Goal: Task Accomplishment & Management: Manage account settings

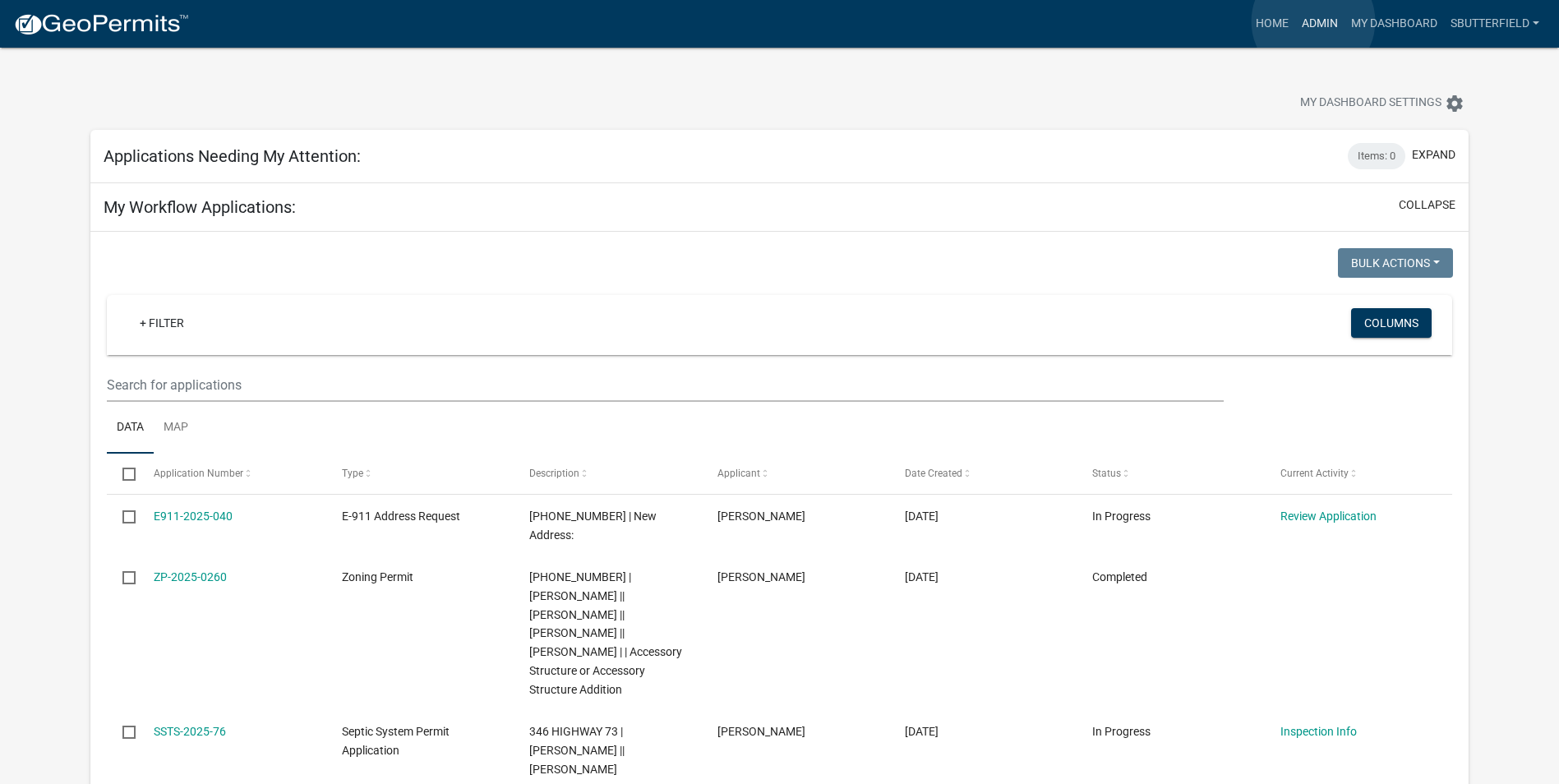
click at [1314, 21] on link "Admin" at bounding box center [1320, 24] width 49 height 31
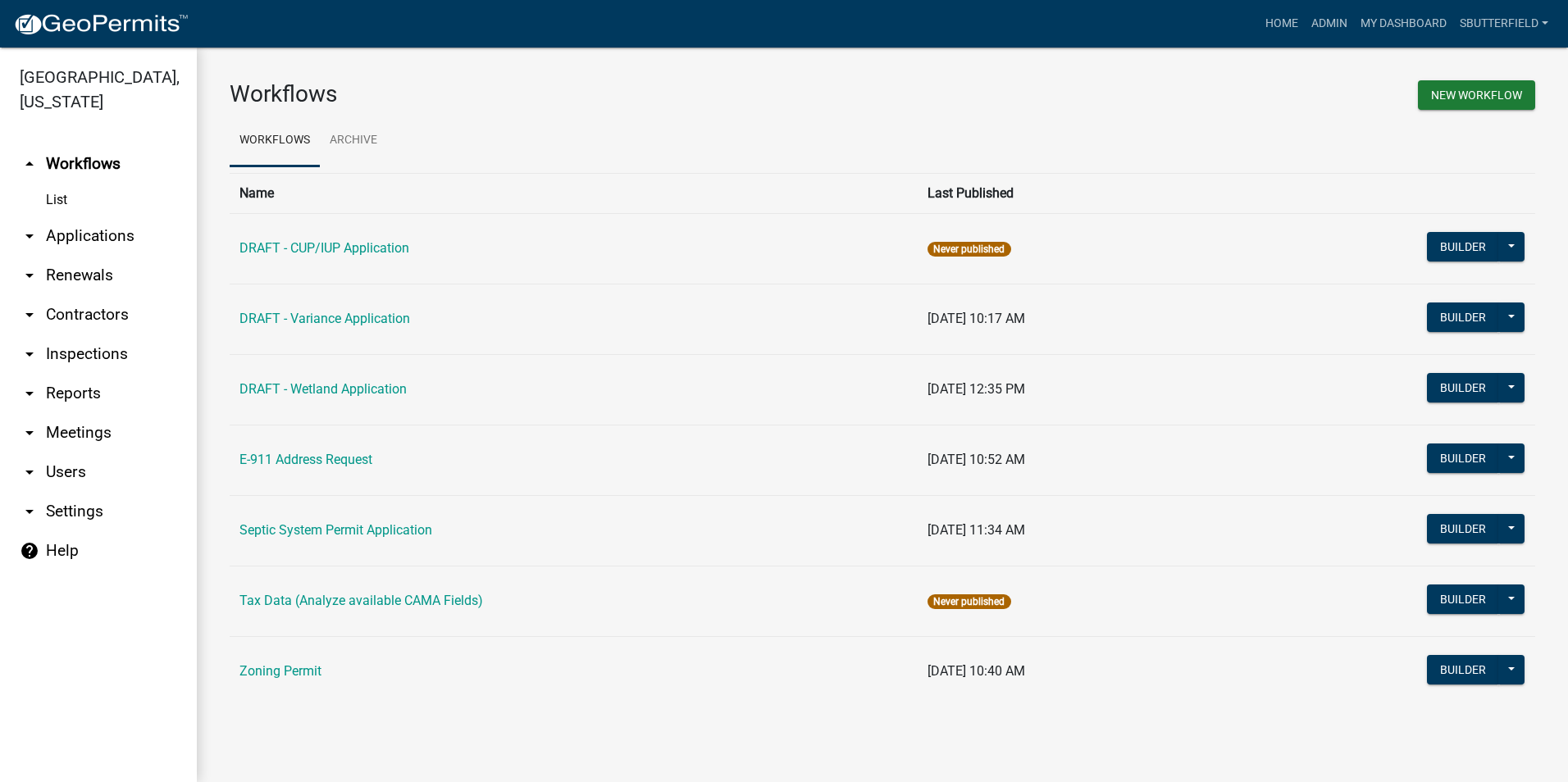
click at [33, 313] on icon "arrow_drop_down" at bounding box center [30, 315] width 20 height 20
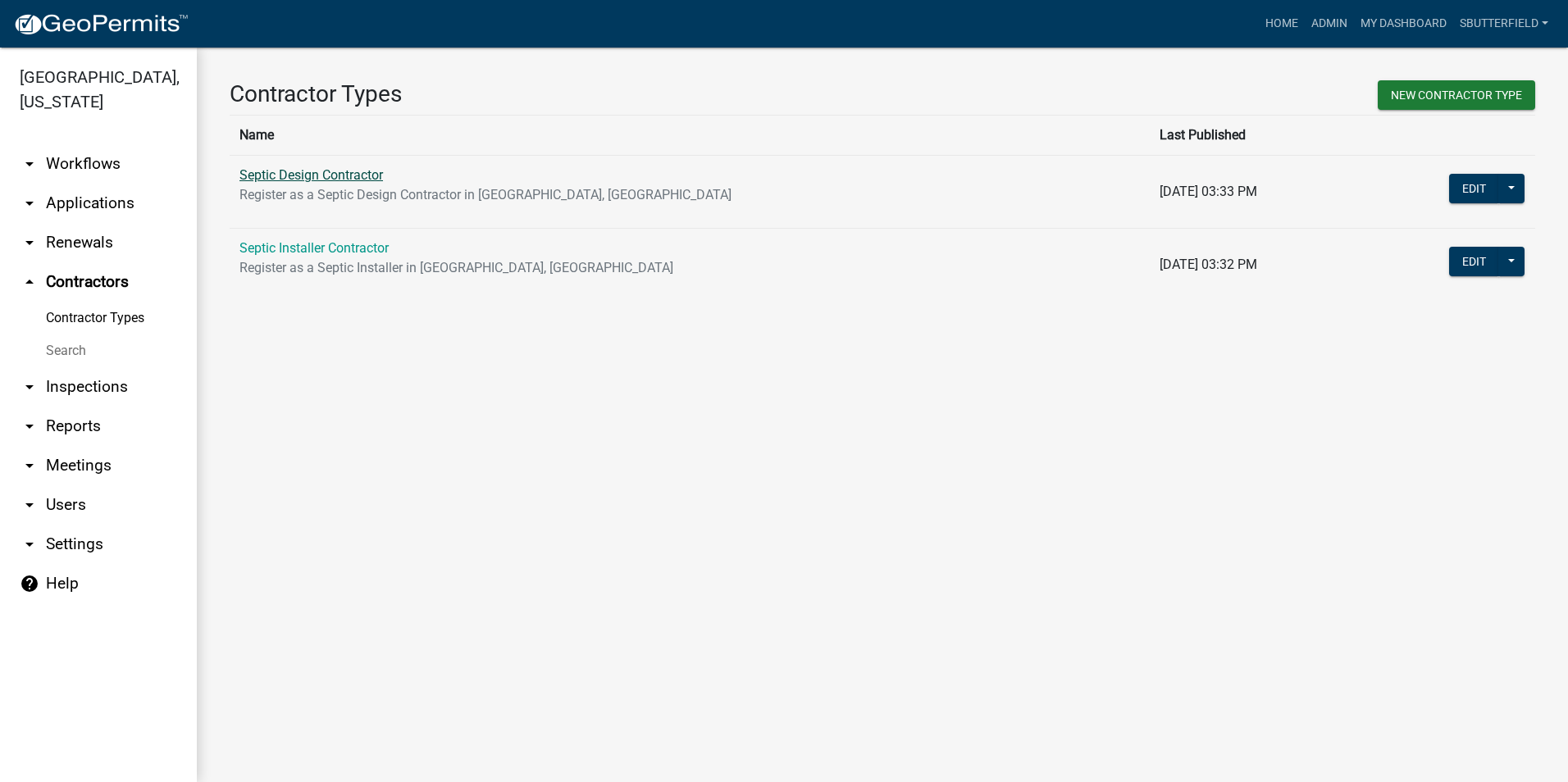
click at [332, 172] on link "Septic Design Contractor" at bounding box center [312, 174] width 144 height 15
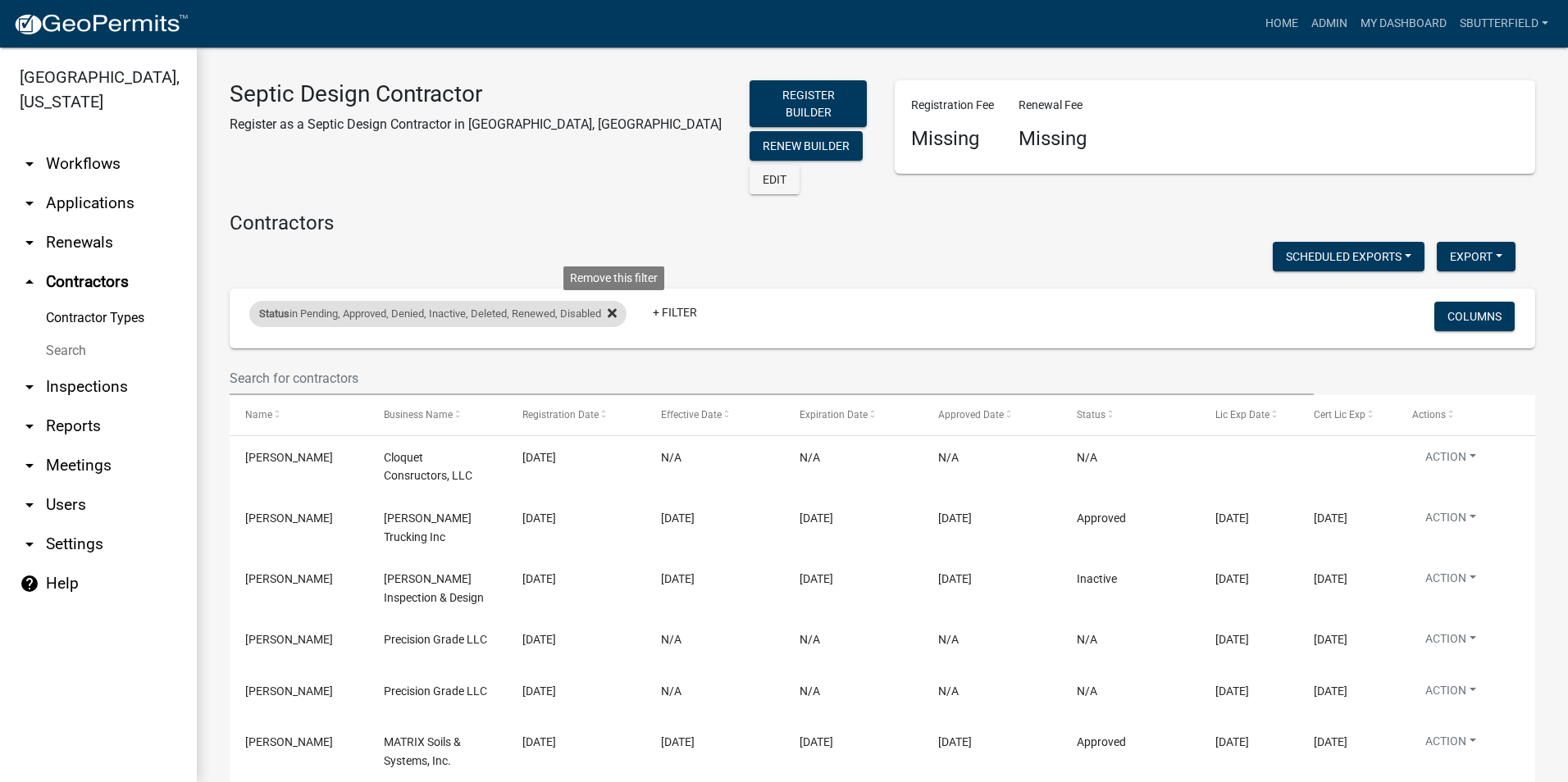
click at [611, 301] on fa-icon at bounding box center [609, 313] width 15 height 26
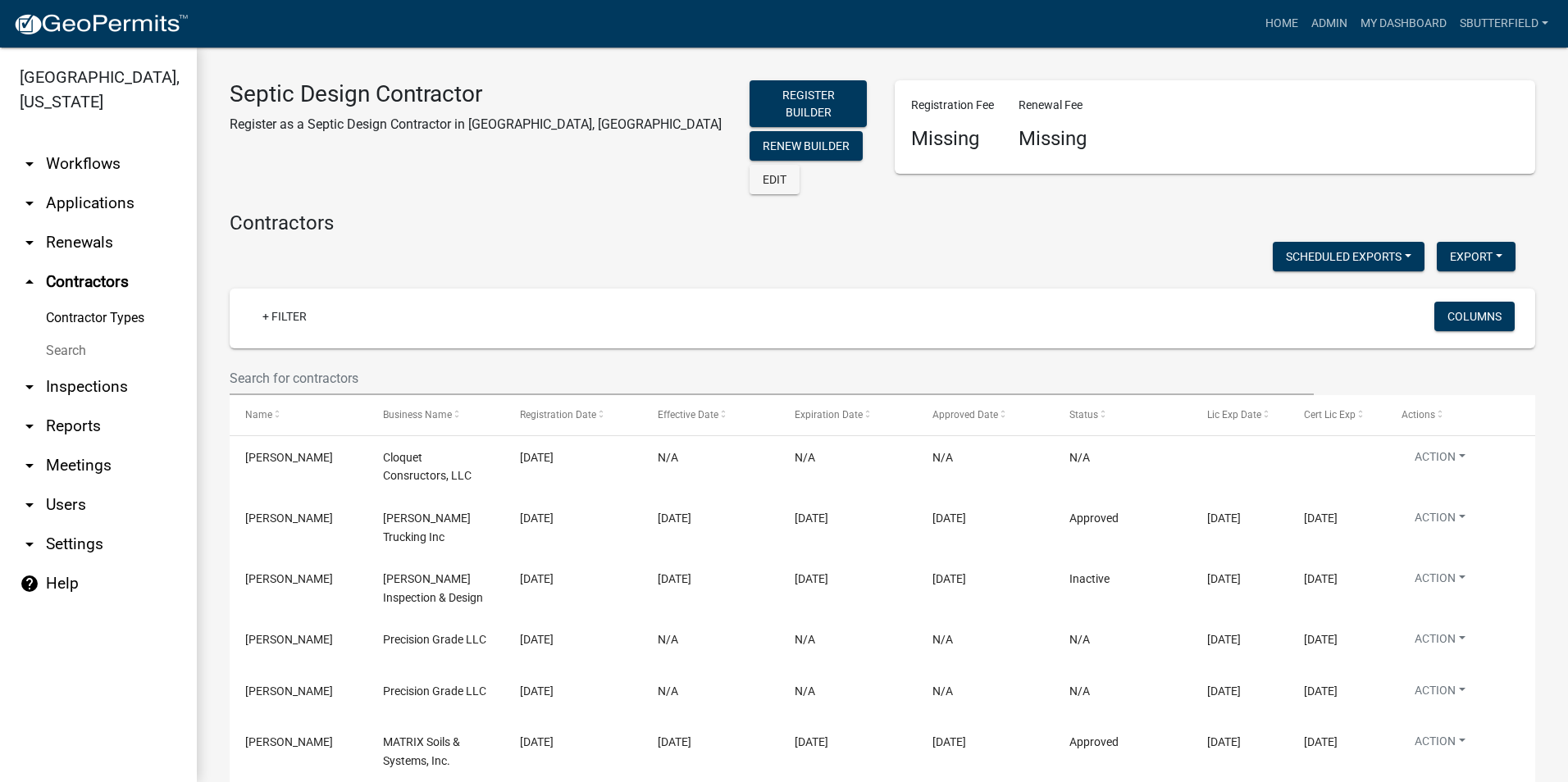
click at [104, 313] on link "Contractor Types" at bounding box center [98, 318] width 197 height 33
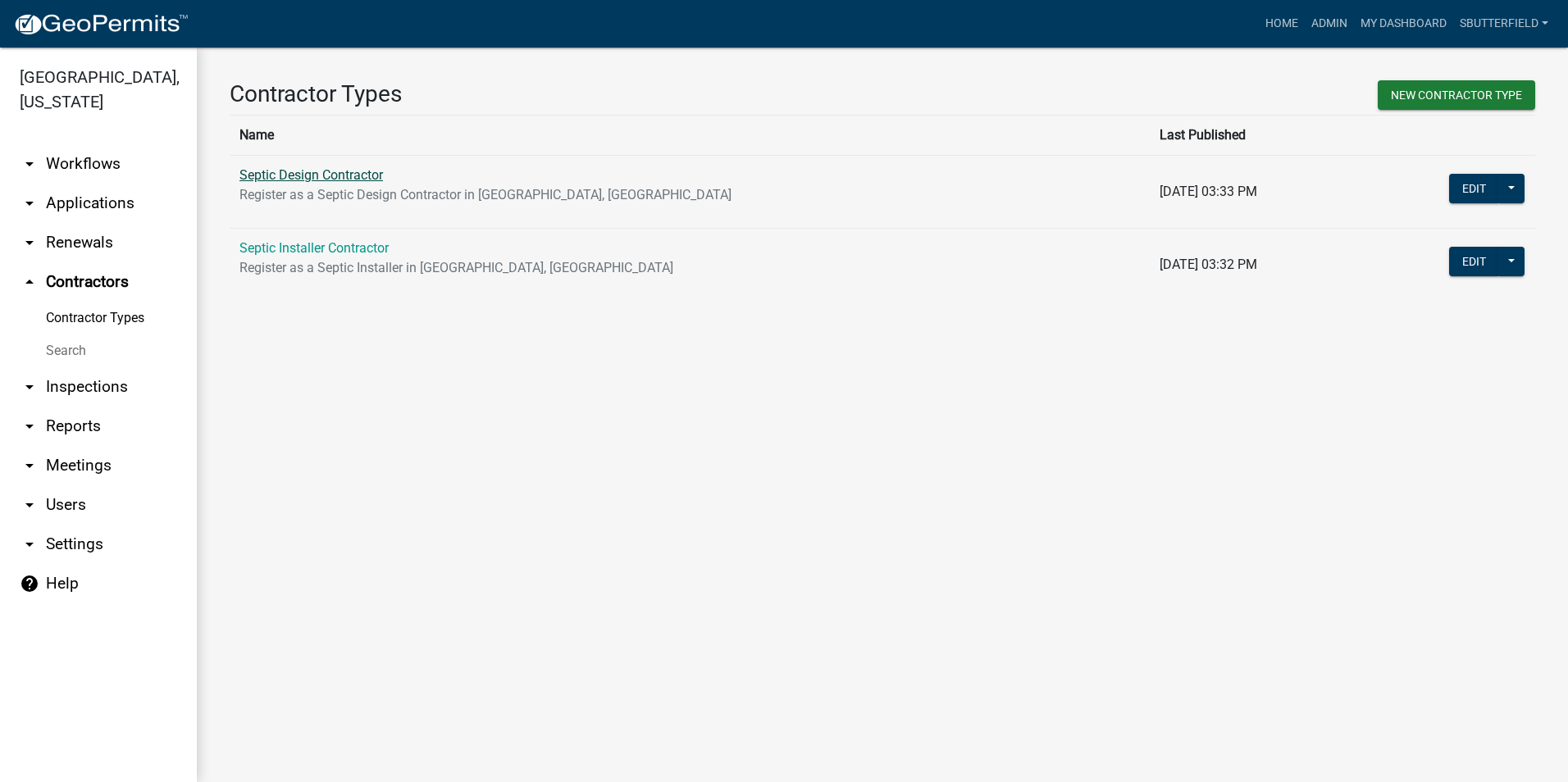
click at [300, 181] on link "Septic Design Contractor" at bounding box center [312, 174] width 144 height 15
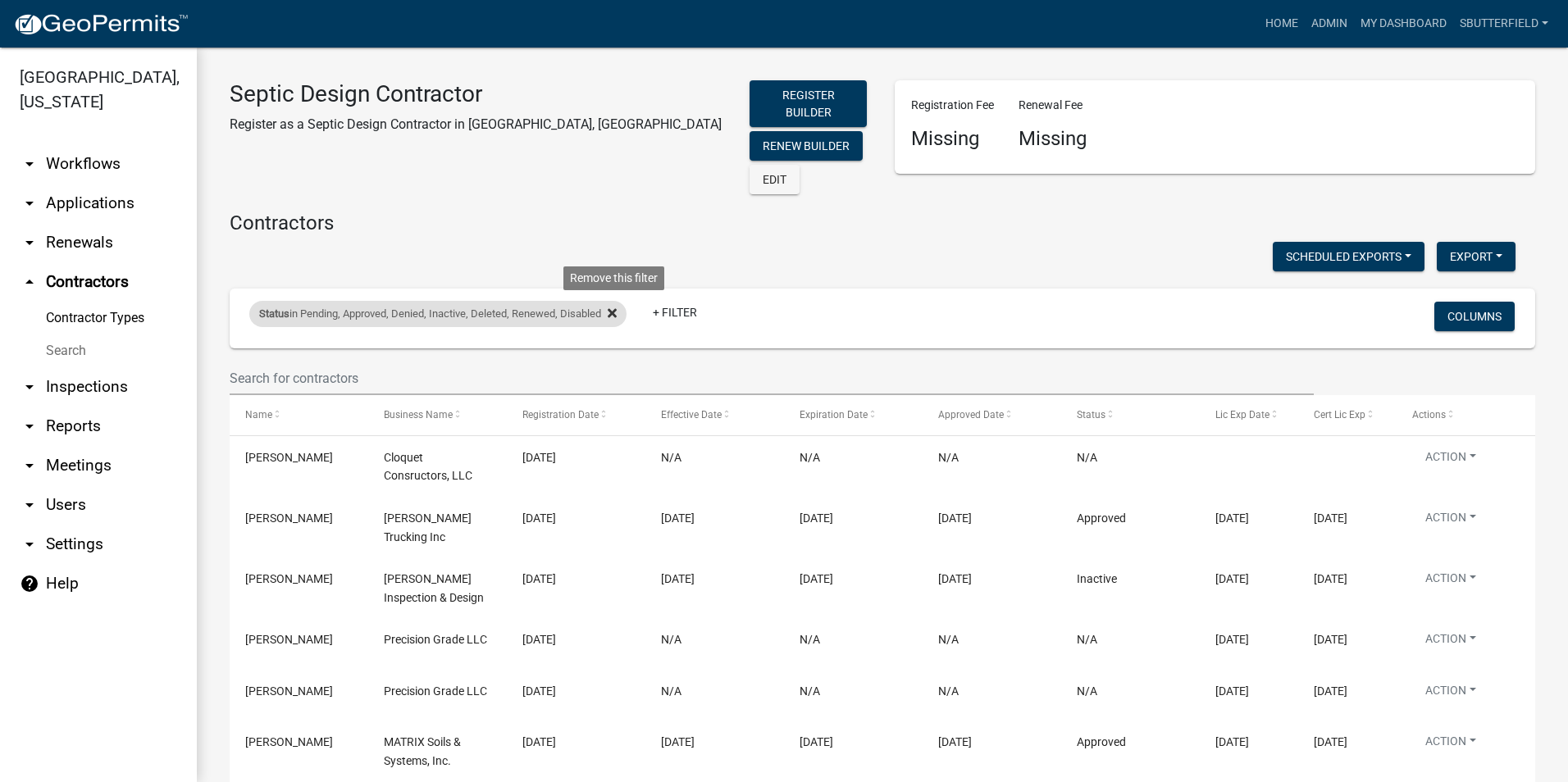
click at [617, 308] on icon at bounding box center [612, 312] width 9 height 9
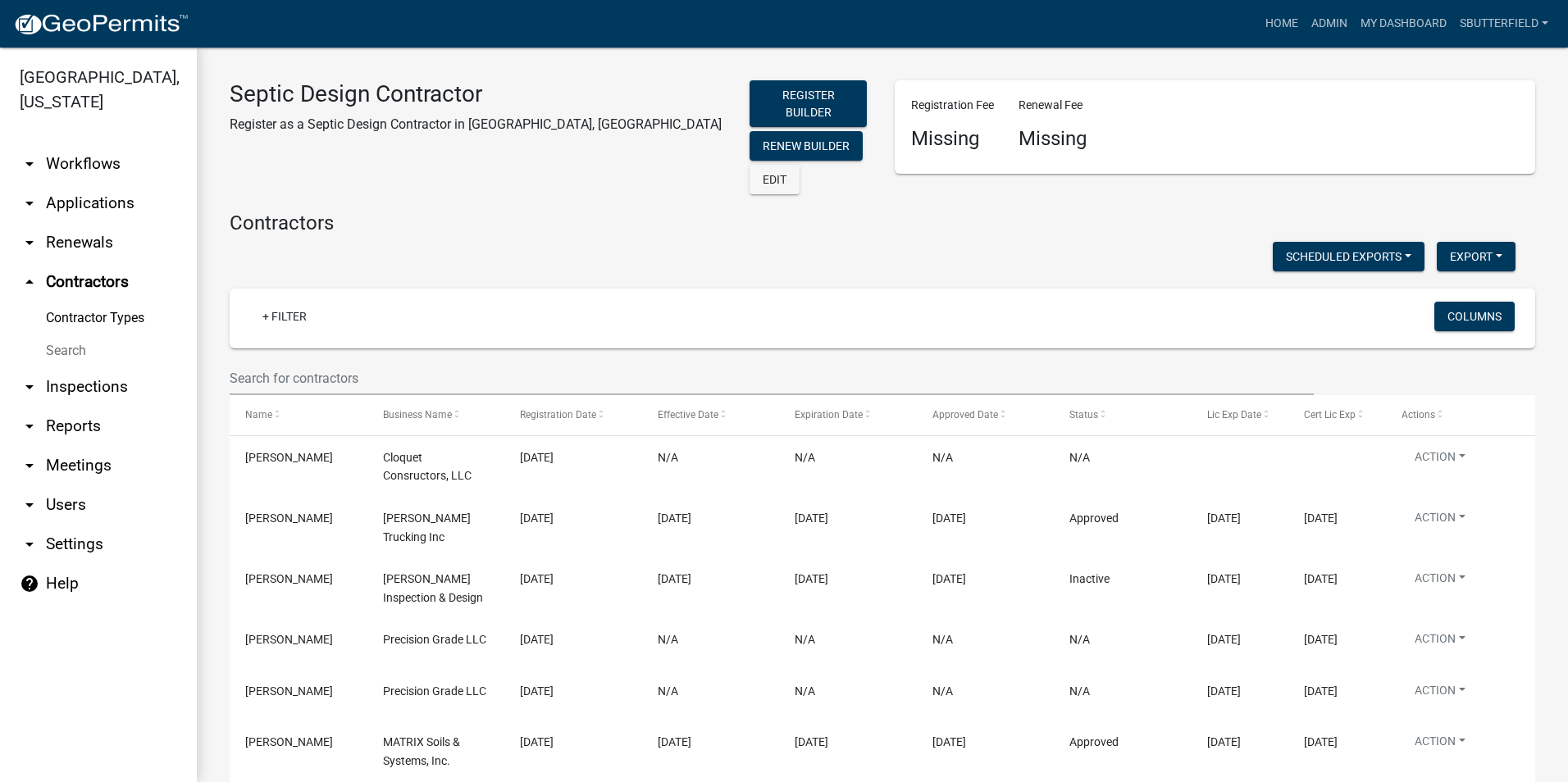
click at [122, 318] on link "Contractor Types" at bounding box center [98, 318] width 197 height 33
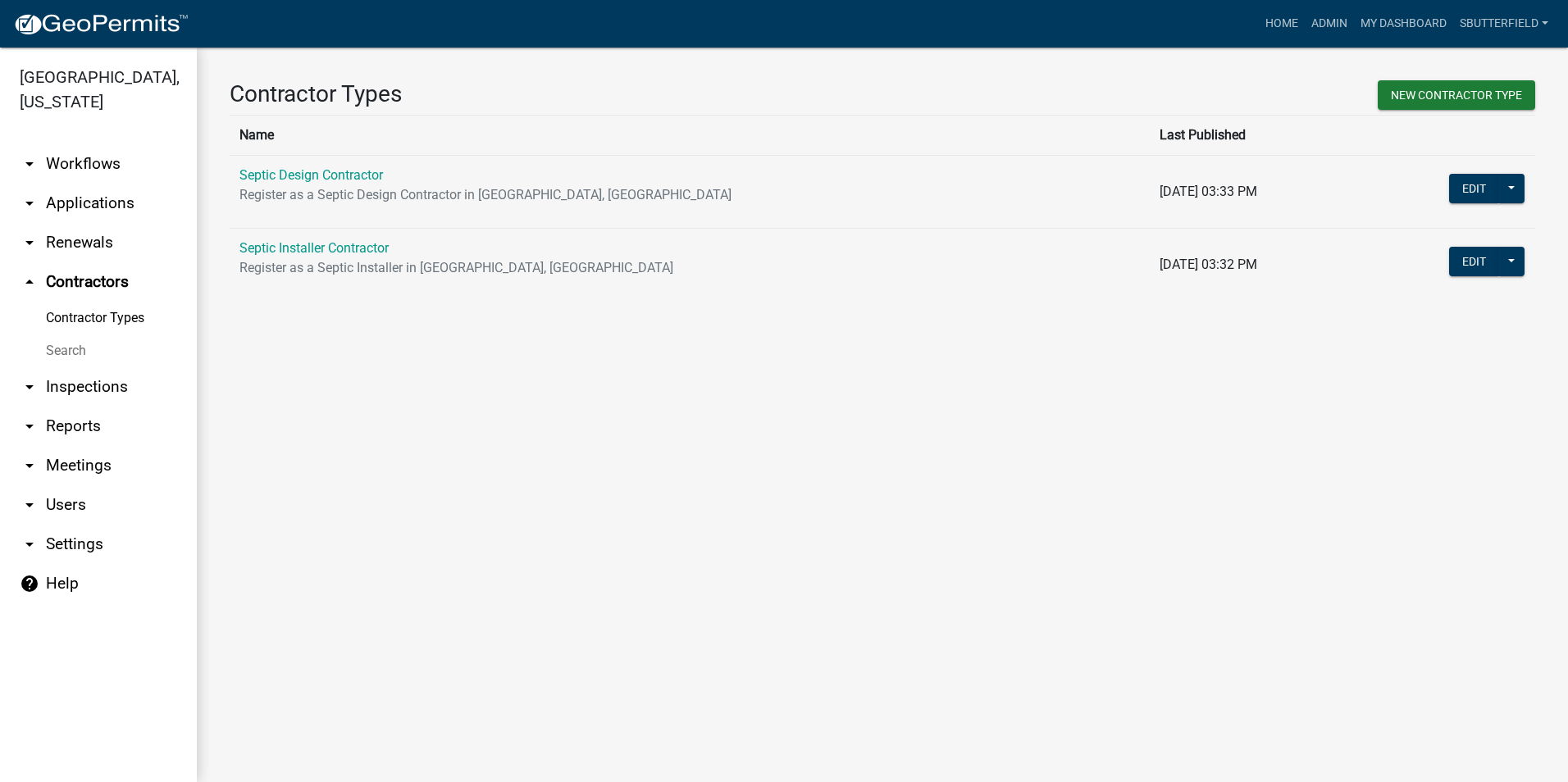
click at [74, 349] on link "Search" at bounding box center [98, 351] width 197 height 33
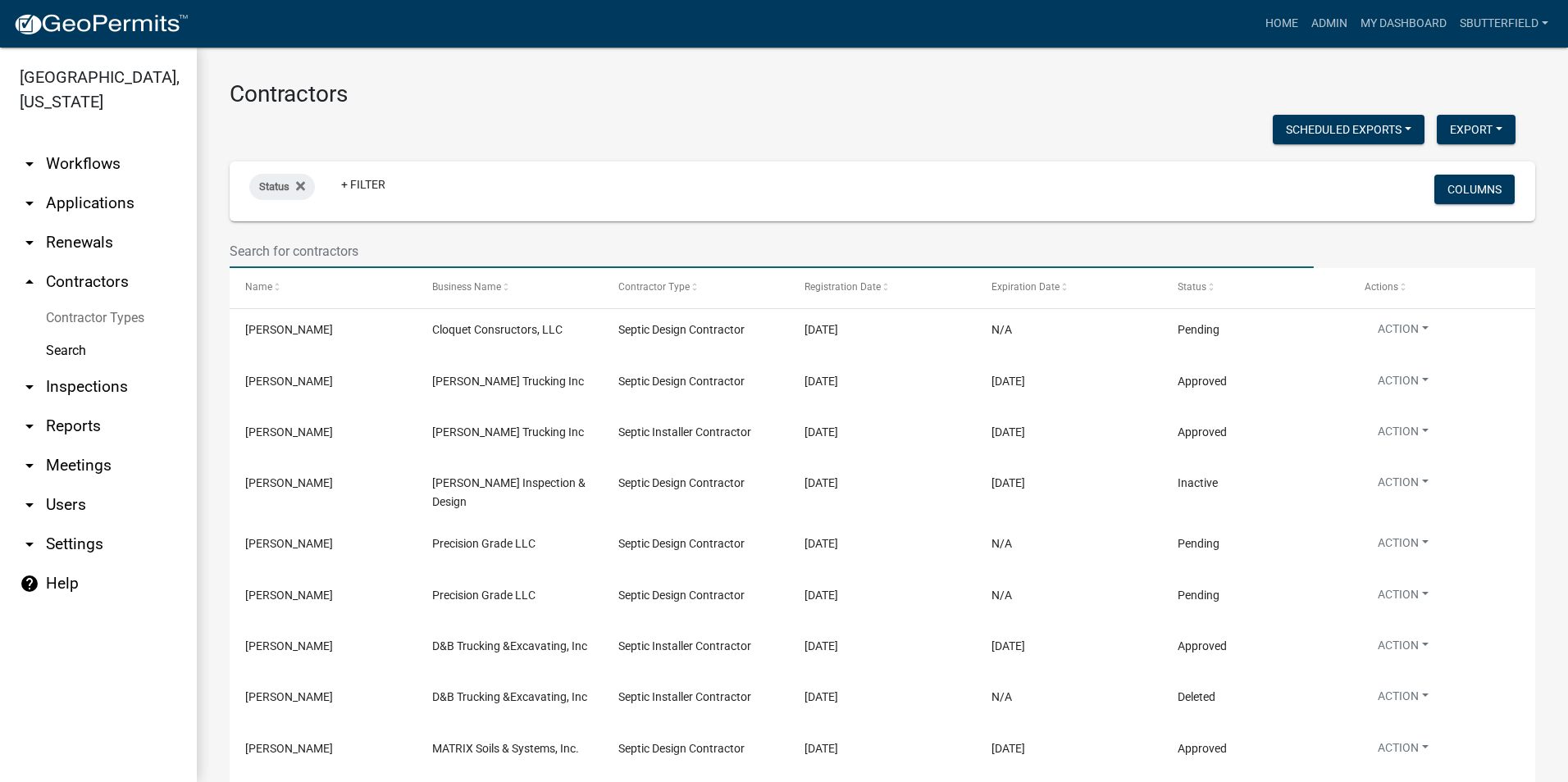
click at [342, 248] on input "text" at bounding box center [771, 251] width 1084 height 34
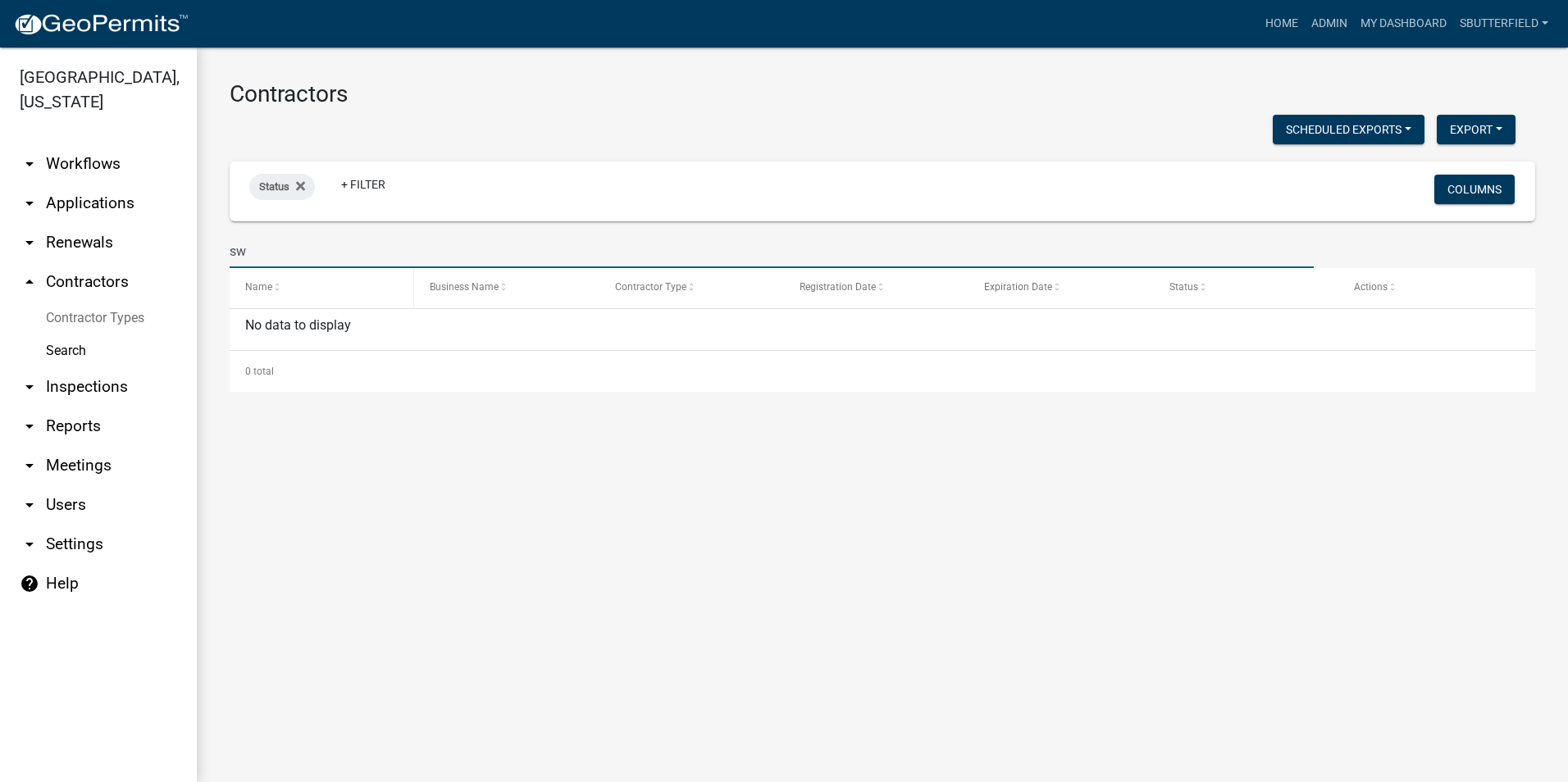
type input "s"
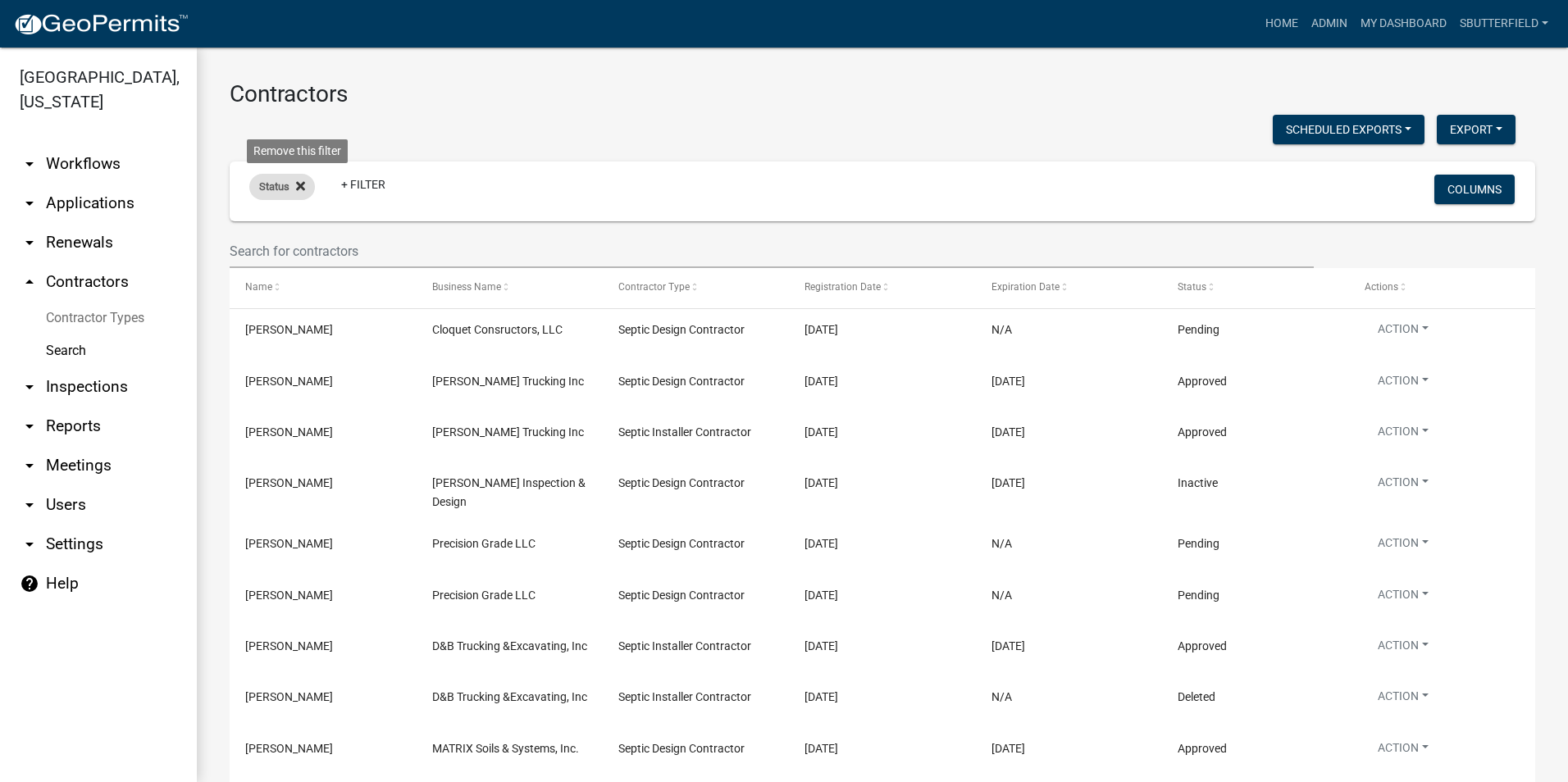
click at [293, 178] on fa-icon at bounding box center [297, 186] width 15 height 26
click at [109, 310] on link "Contractor Types" at bounding box center [98, 318] width 197 height 33
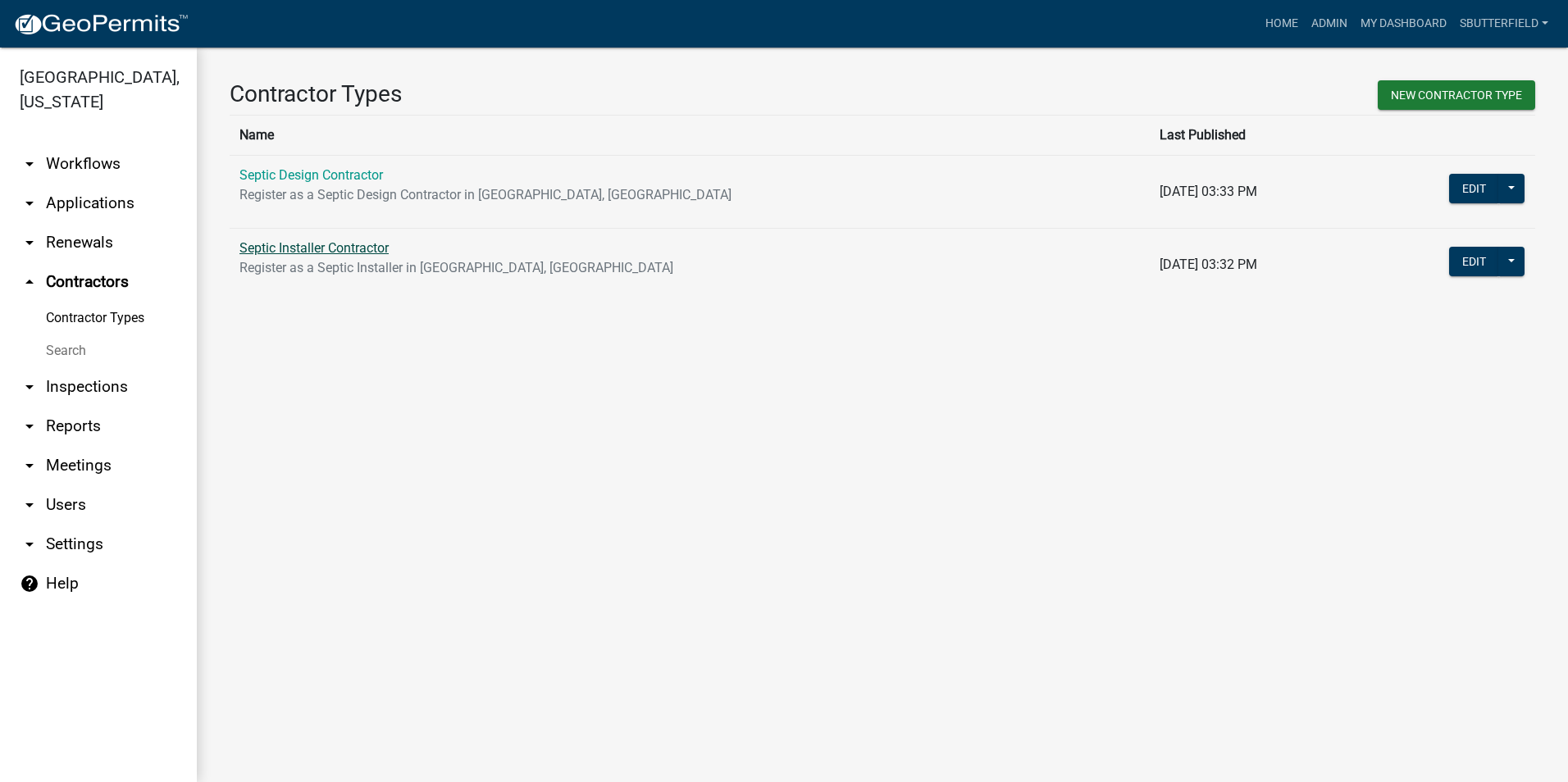
click at [328, 244] on link "Septic Installer Contractor" at bounding box center [314, 247] width 149 height 15
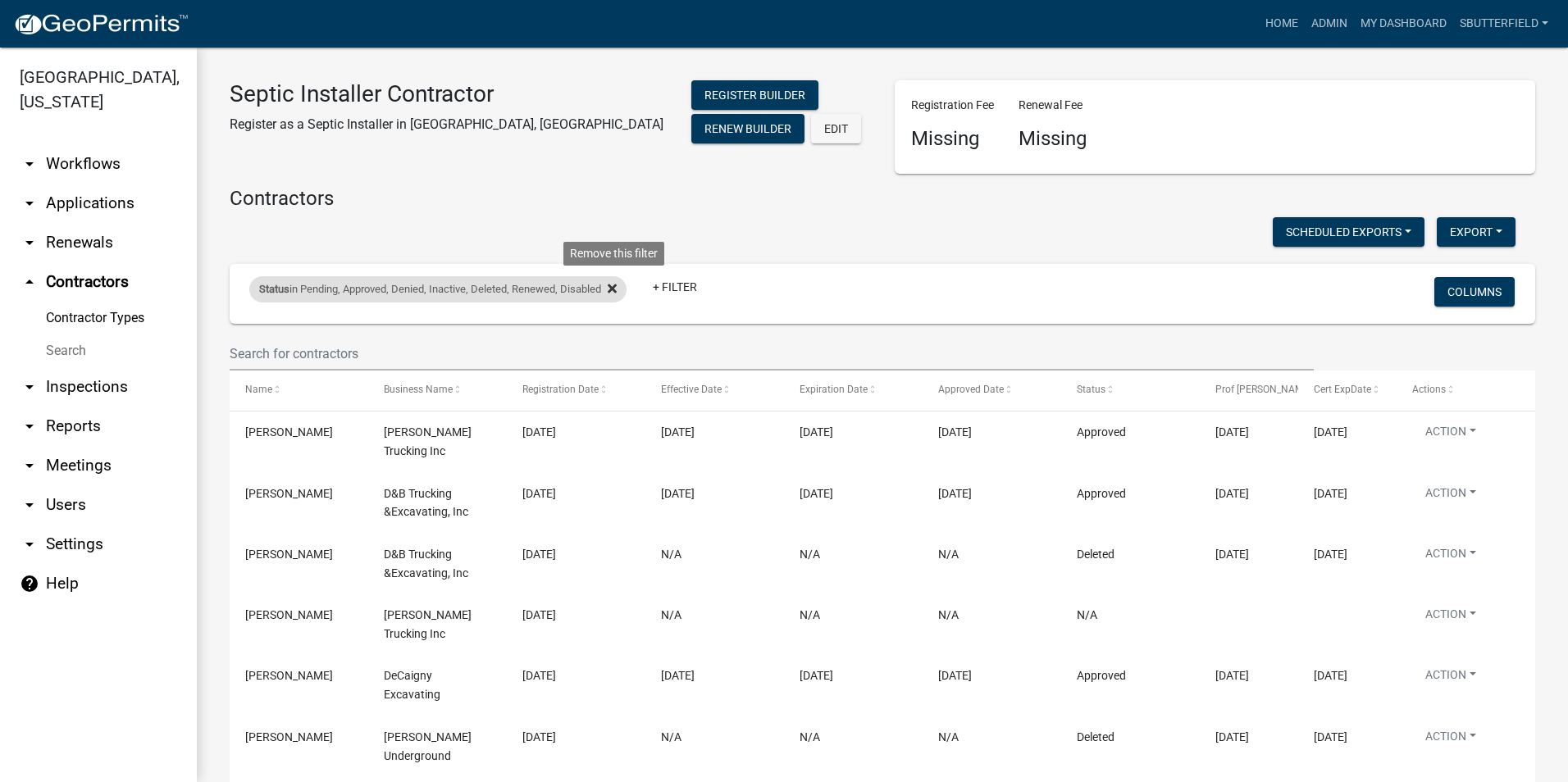
click at [614, 283] on icon at bounding box center [612, 289] width 9 height 13
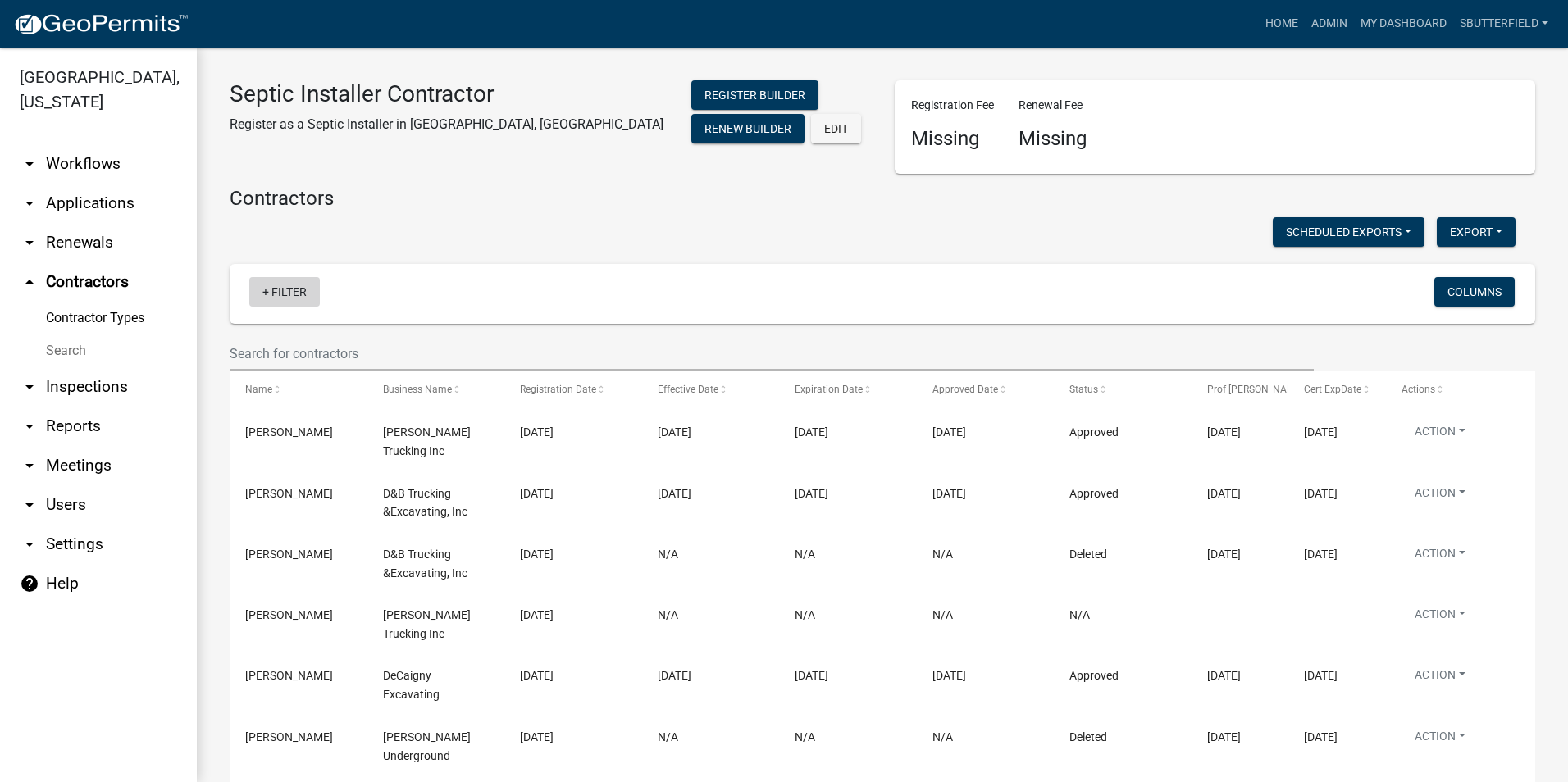
click at [273, 292] on link "+ Filter" at bounding box center [284, 292] width 71 height 29
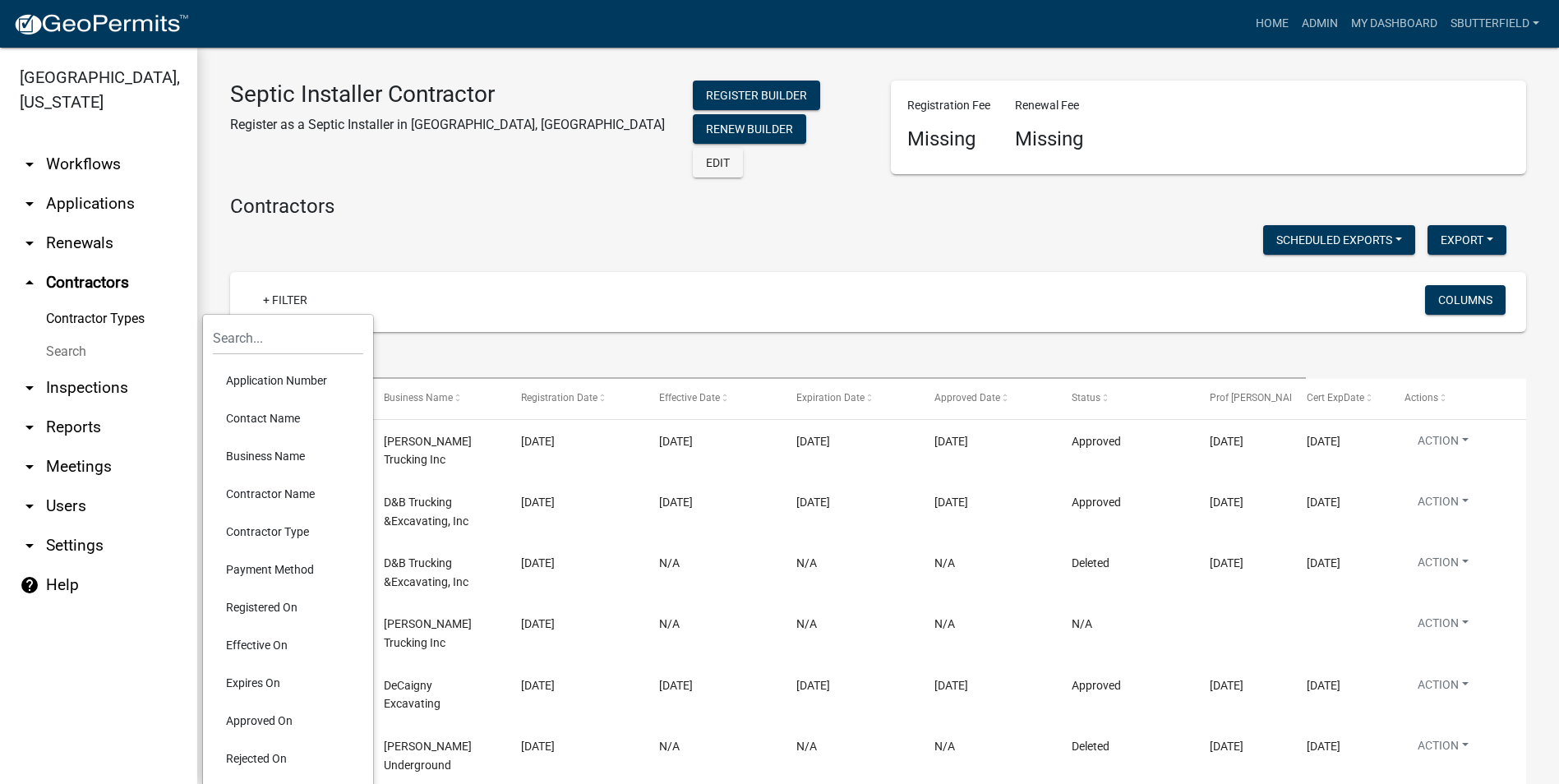
drag, startPoint x: 522, startPoint y: 336, endPoint x: 487, endPoint y: 338, distance: 35.1
click at [511, 335] on wm-filter-builder "+ Filter Columns" at bounding box center [879, 325] width 1297 height 107
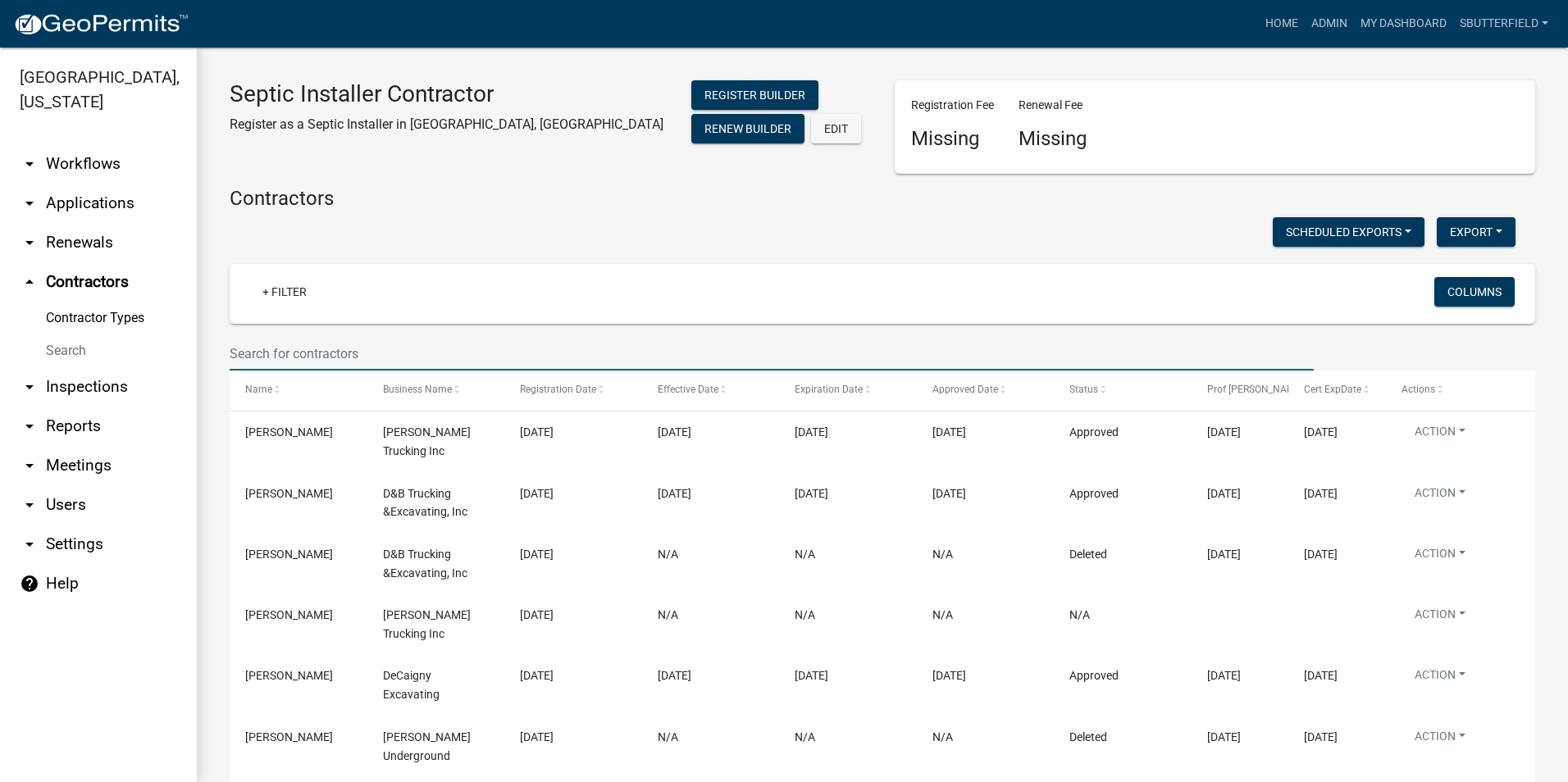
click at [424, 351] on input "text" at bounding box center [771, 353] width 1084 height 34
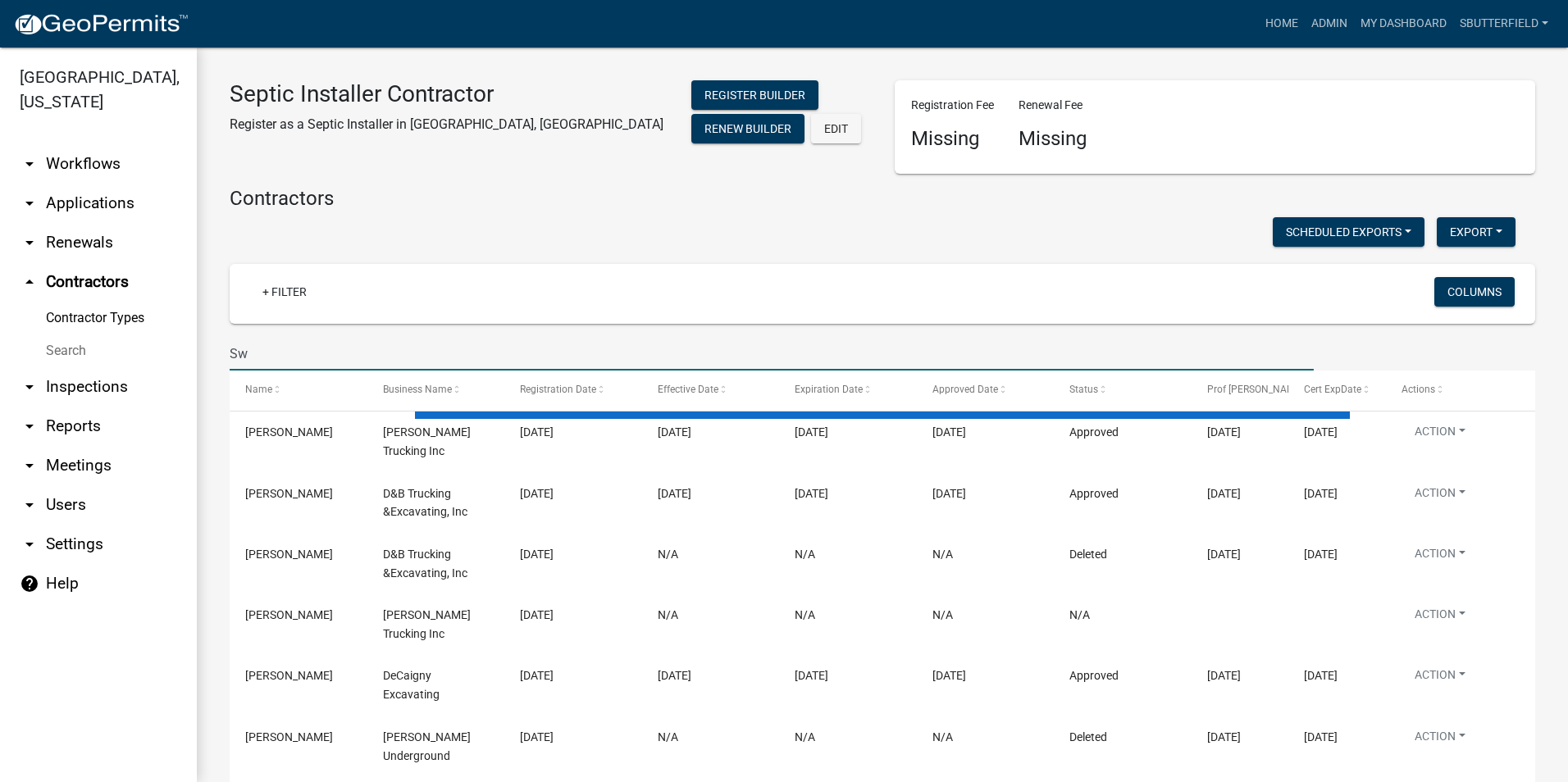
type input "Swa"
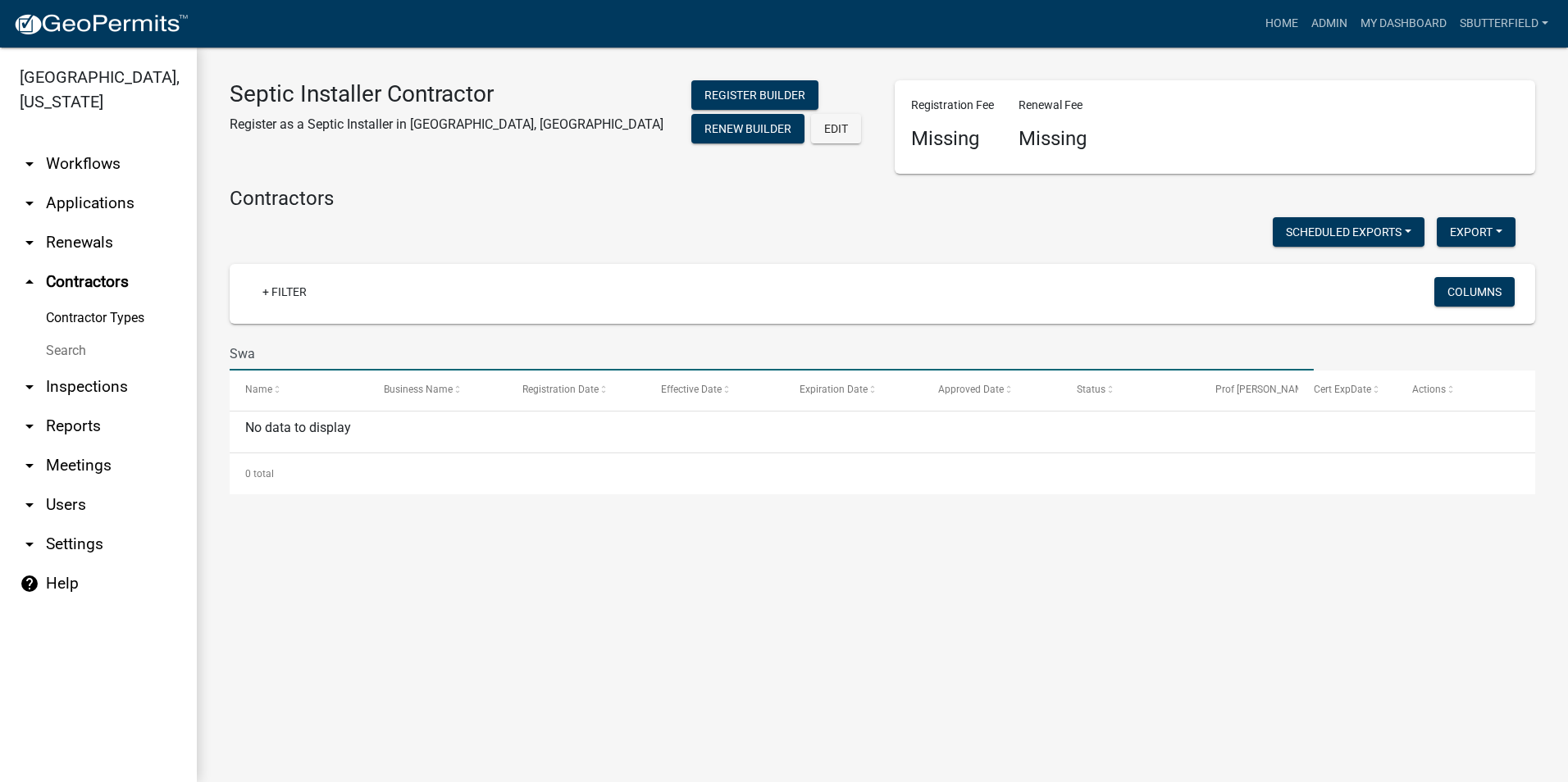
drag, startPoint x: 258, startPoint y: 354, endPoint x: 228, endPoint y: 353, distance: 30.0
click at [228, 353] on div "Swa" at bounding box center [771, 353] width 1108 height 34
type input "M"
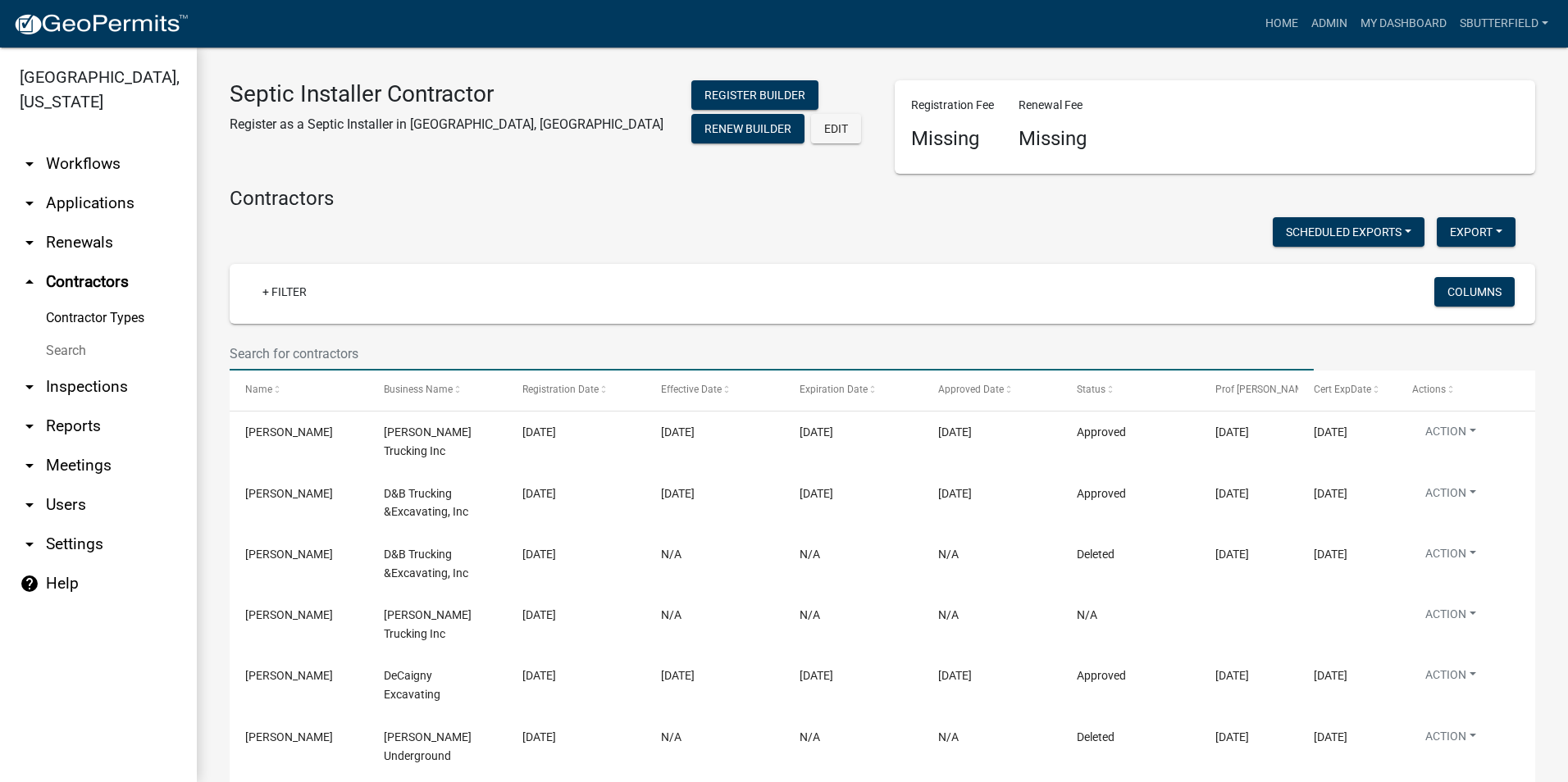
click at [100, 313] on link "Contractor Types" at bounding box center [98, 318] width 197 height 33
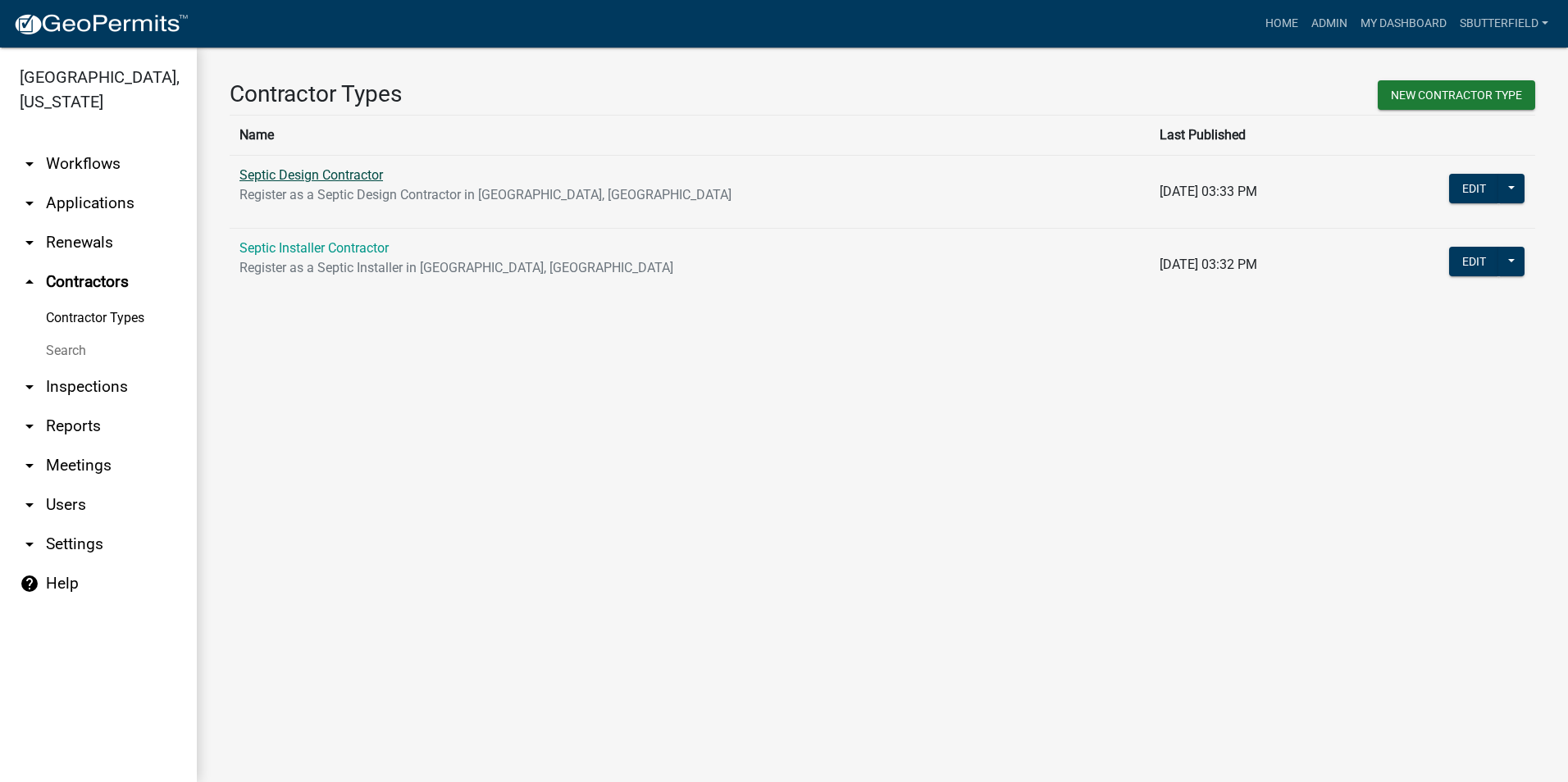
click at [283, 175] on link "Septic Design Contractor" at bounding box center [312, 174] width 144 height 15
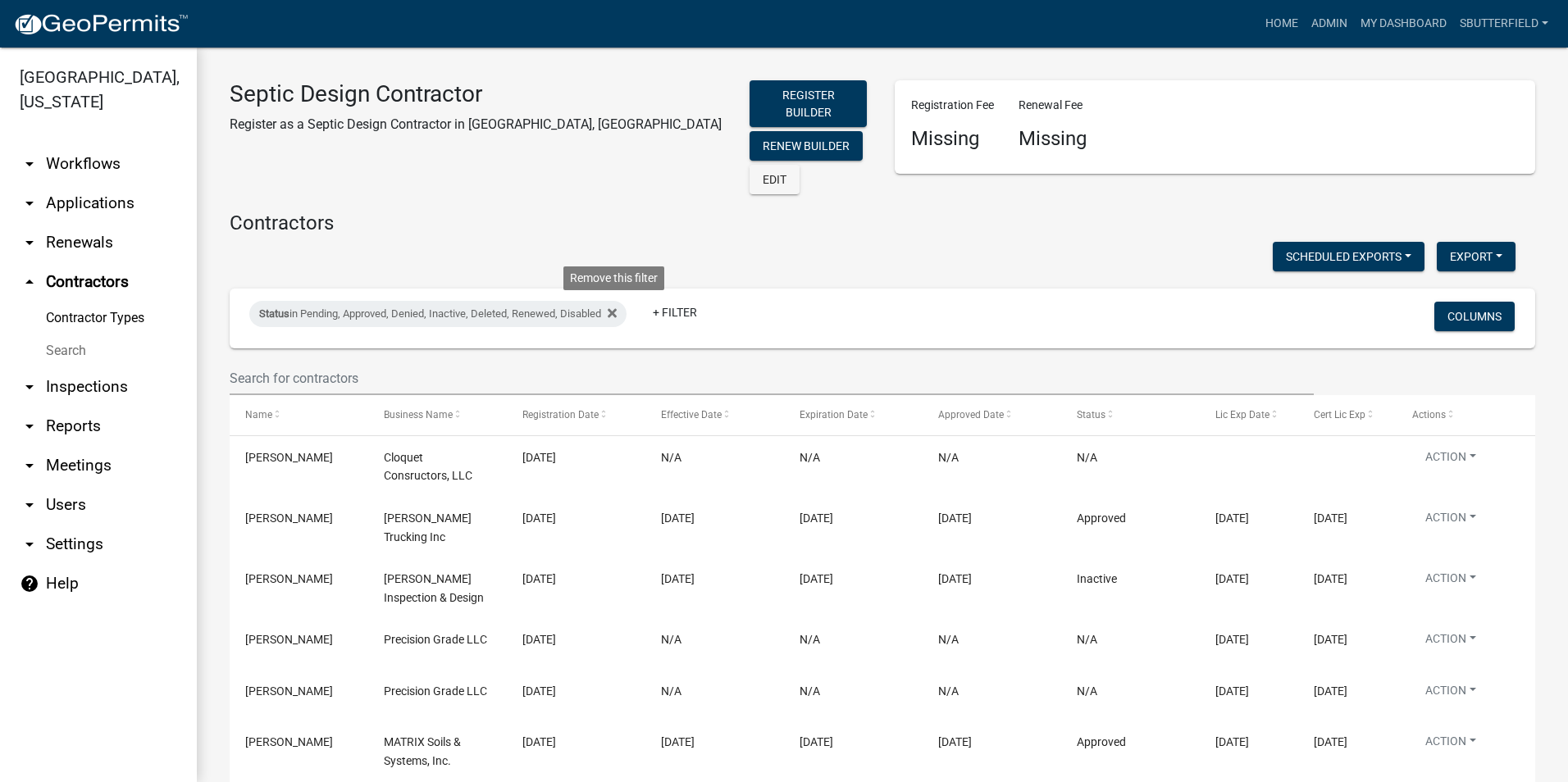
click at [616, 307] on icon at bounding box center [612, 313] width 9 height 13
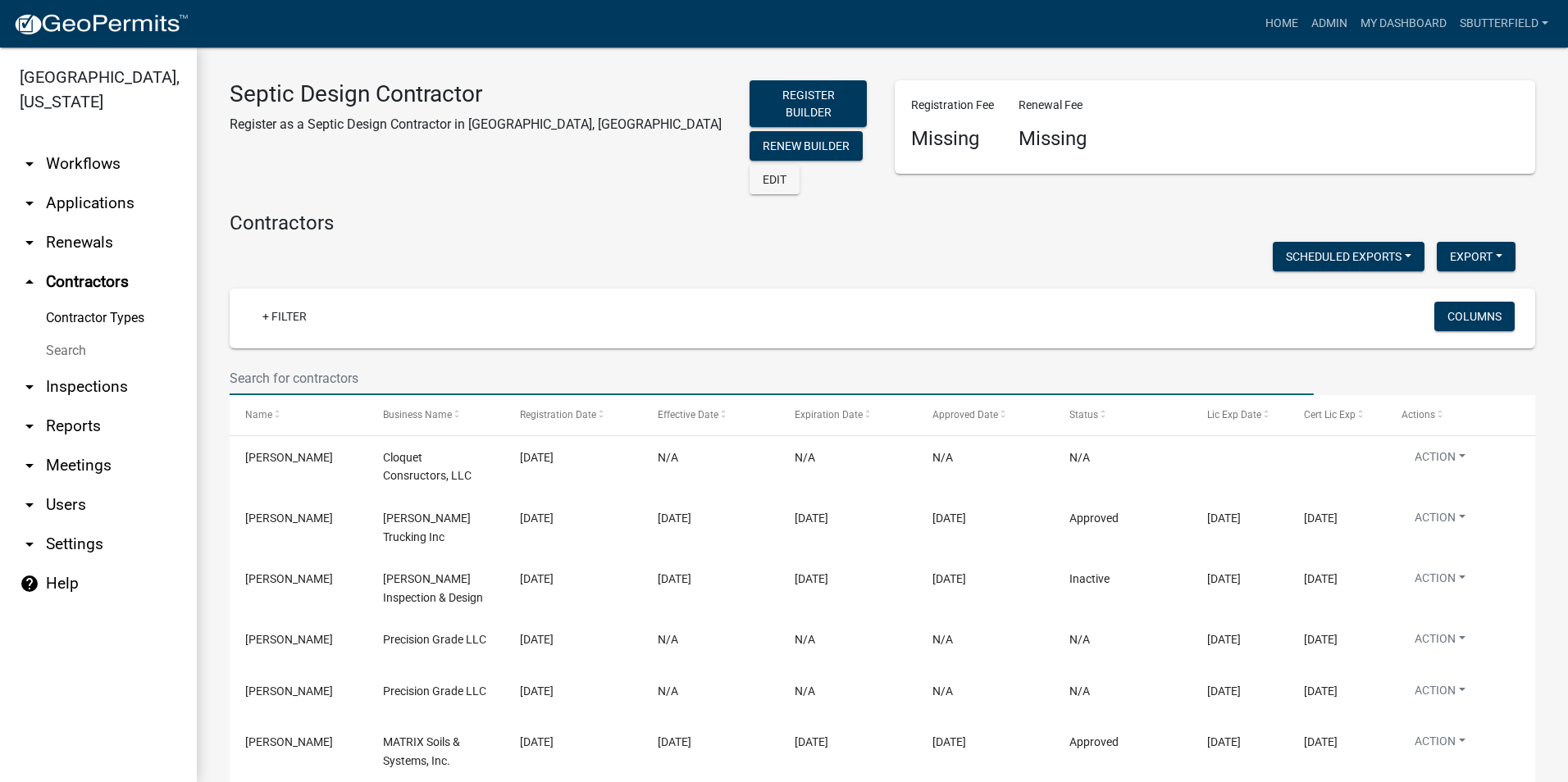
click at [295, 361] on input "text" at bounding box center [771, 378] width 1084 height 34
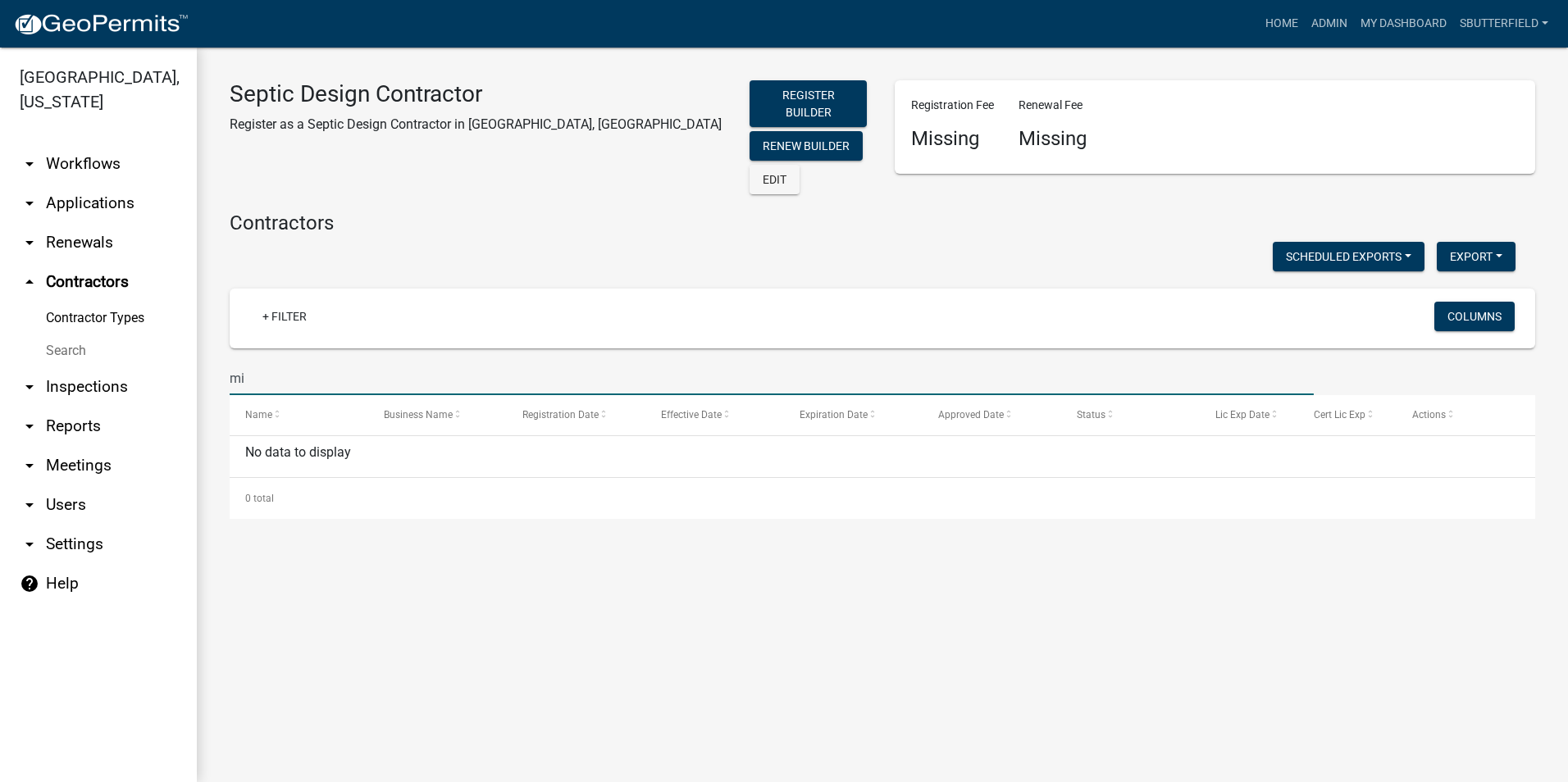
type input "m"
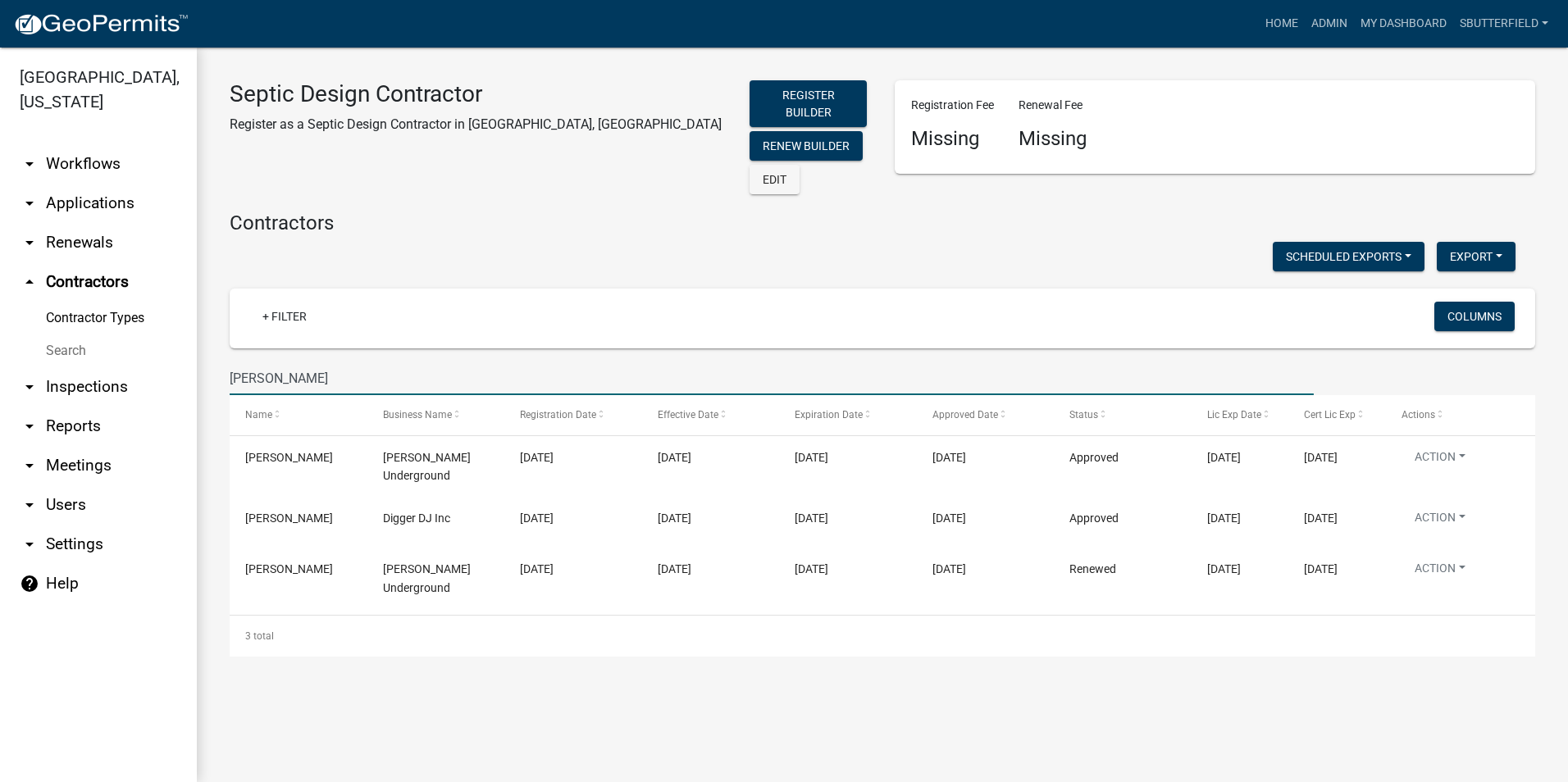
drag, startPoint x: 300, startPoint y: 358, endPoint x: 219, endPoint y: 358, distance: 81.0
click at [219, 361] on div "[PERSON_NAME]" at bounding box center [771, 378] width 1108 height 34
type input "[PERSON_NAME]"
click at [1335, 17] on link "Admin" at bounding box center [1329, 24] width 49 height 31
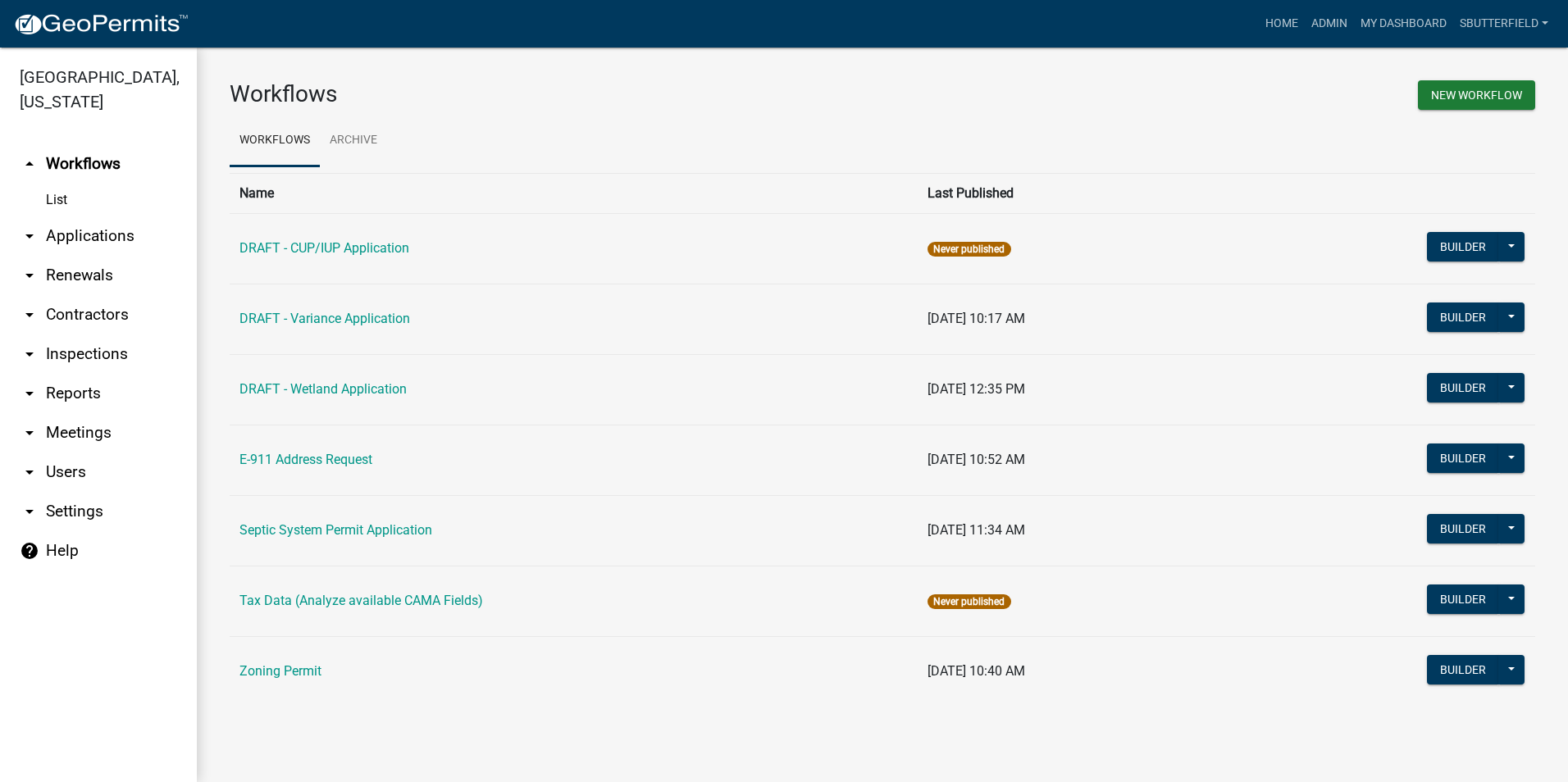
click at [39, 234] on link "arrow_drop_down Applications" at bounding box center [98, 235] width 197 height 39
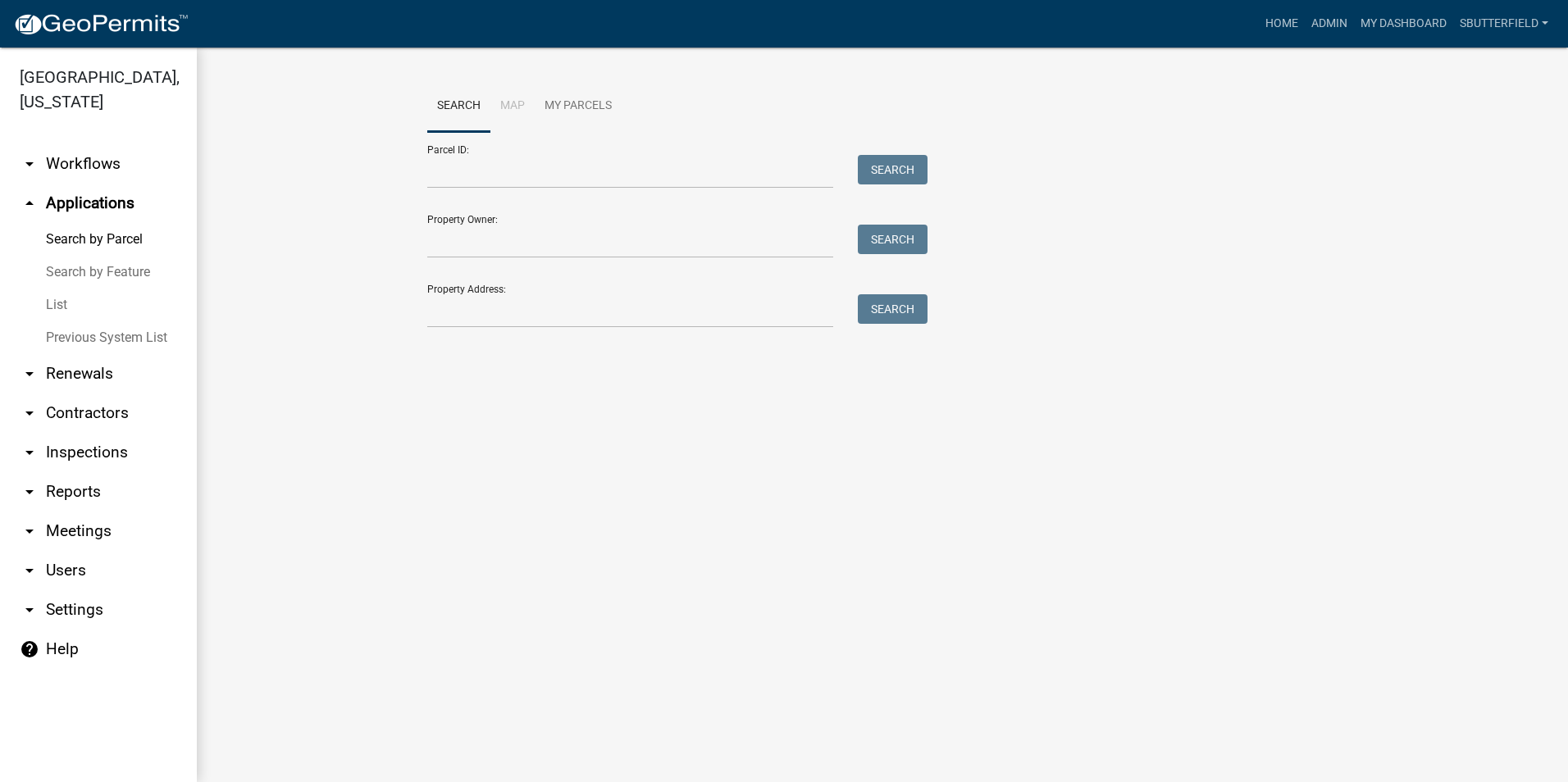
click at [58, 297] on link "List" at bounding box center [98, 305] width 197 height 33
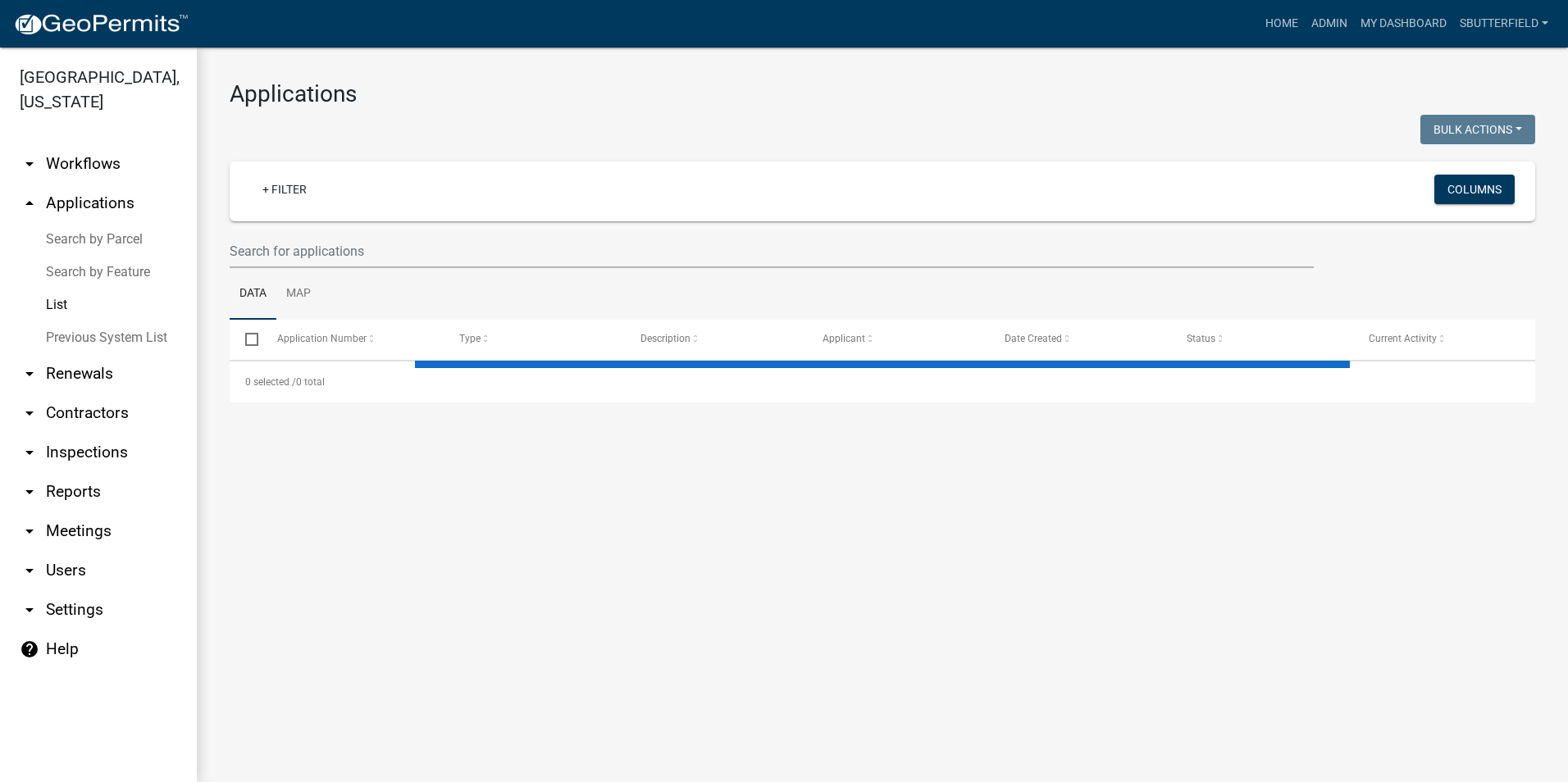
select select "1: 25"
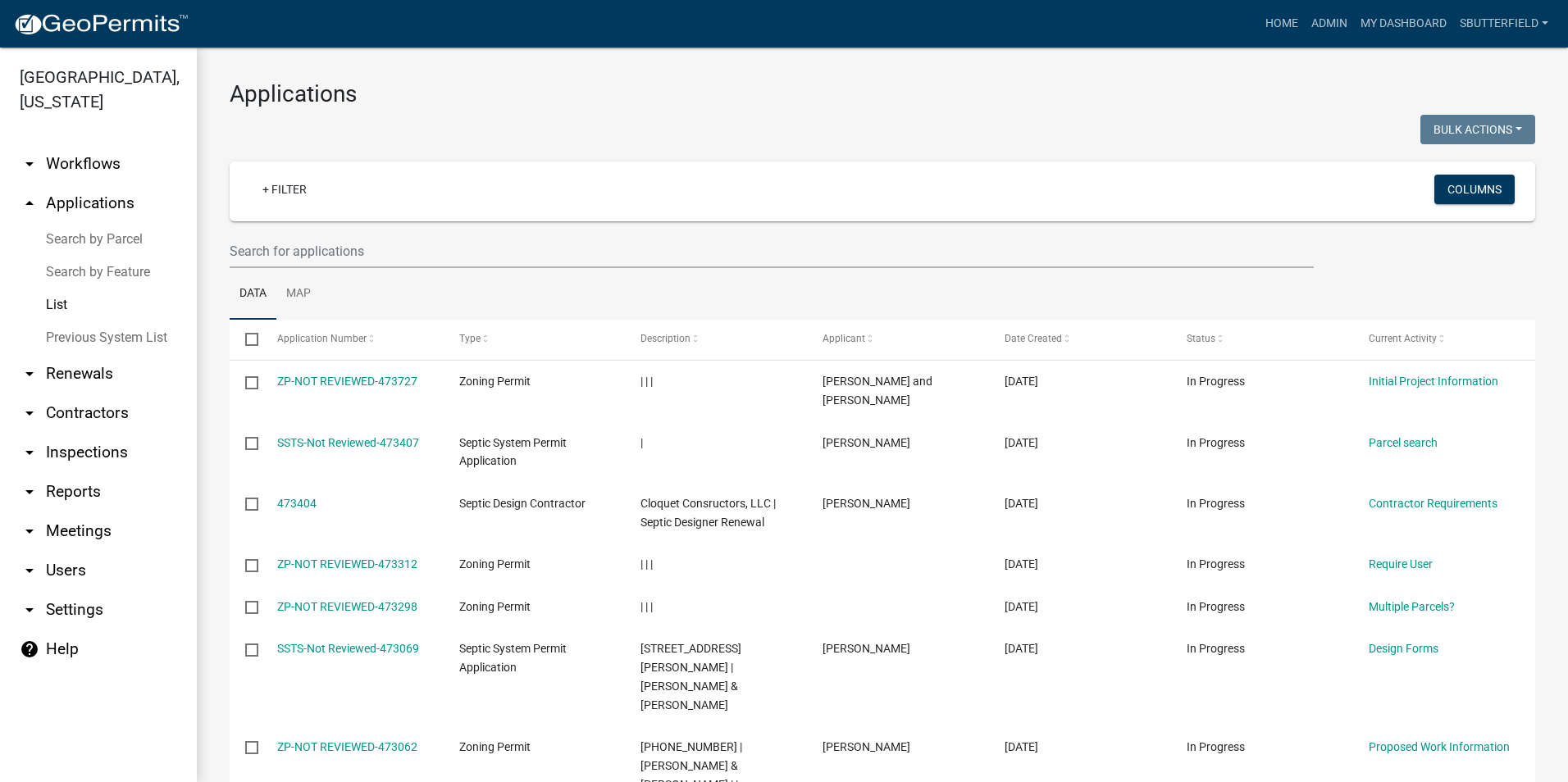
click at [55, 302] on link "List" at bounding box center [98, 305] width 197 height 33
click at [326, 251] on input "text" at bounding box center [771, 251] width 1084 height 34
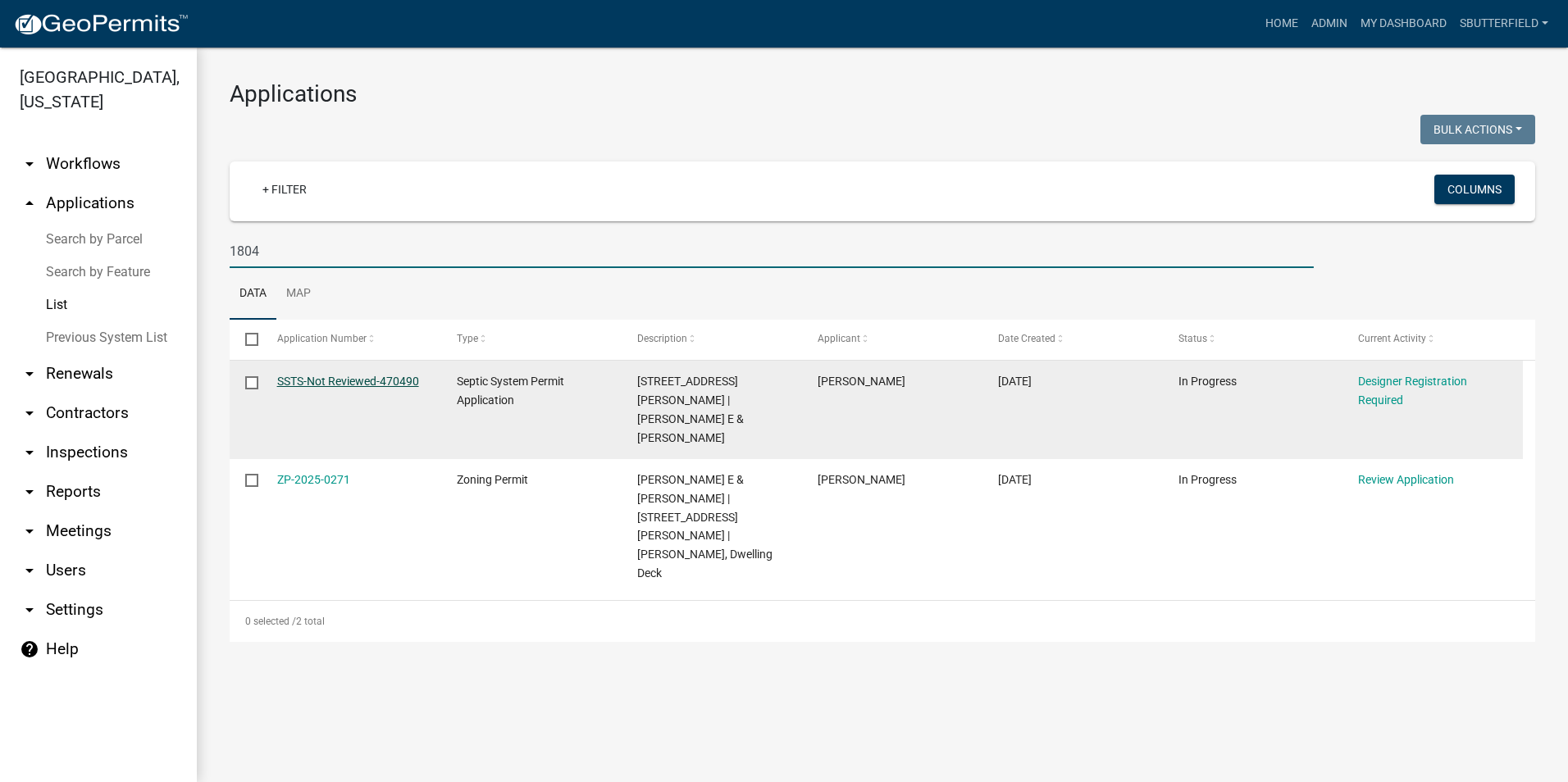
type input "1804"
click at [370, 381] on link "SSTS-Not Reviewed-470490" at bounding box center [348, 381] width 142 height 13
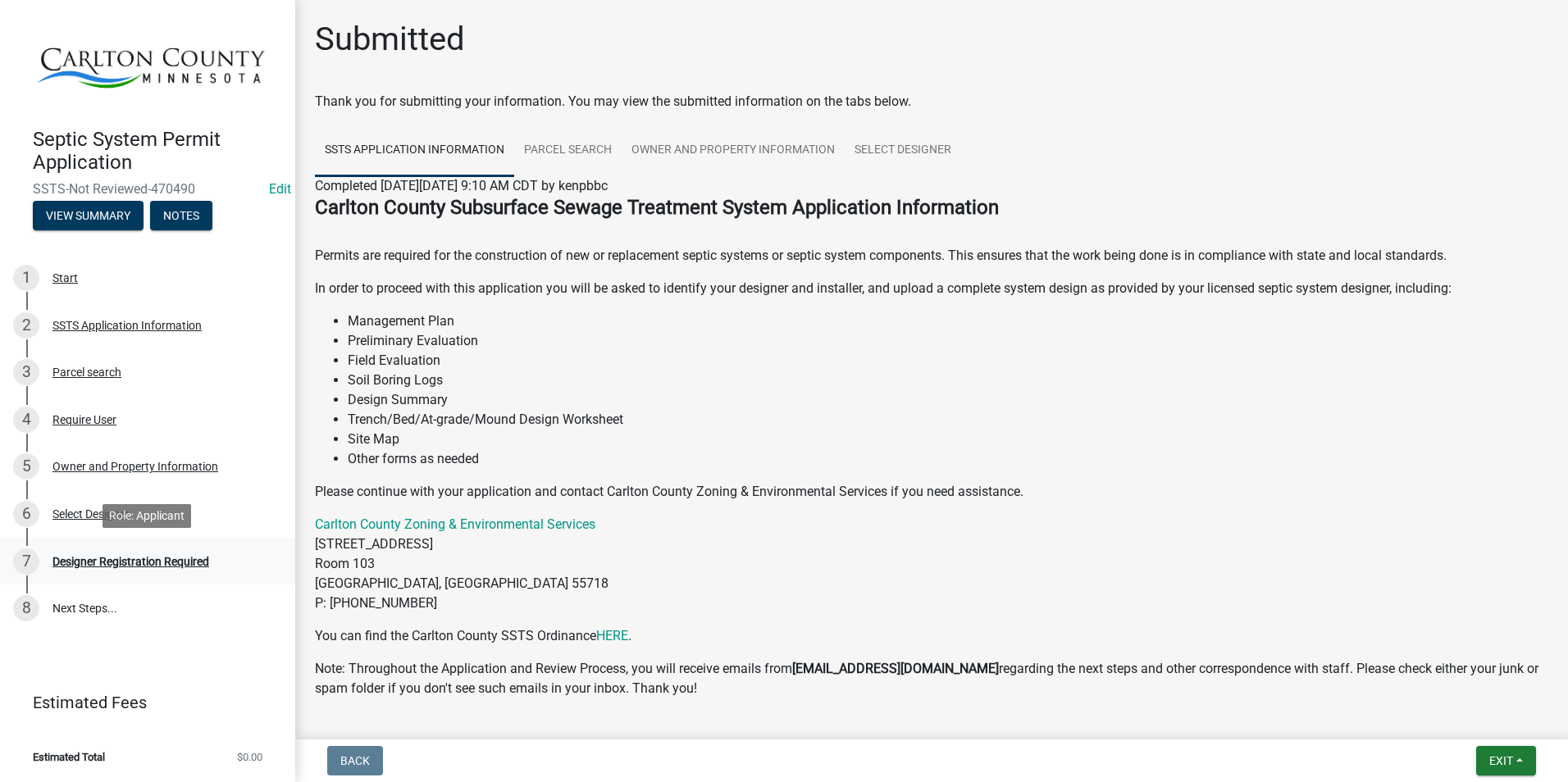
click at [161, 557] on div "Designer Registration Required" at bounding box center [131, 561] width 156 height 12
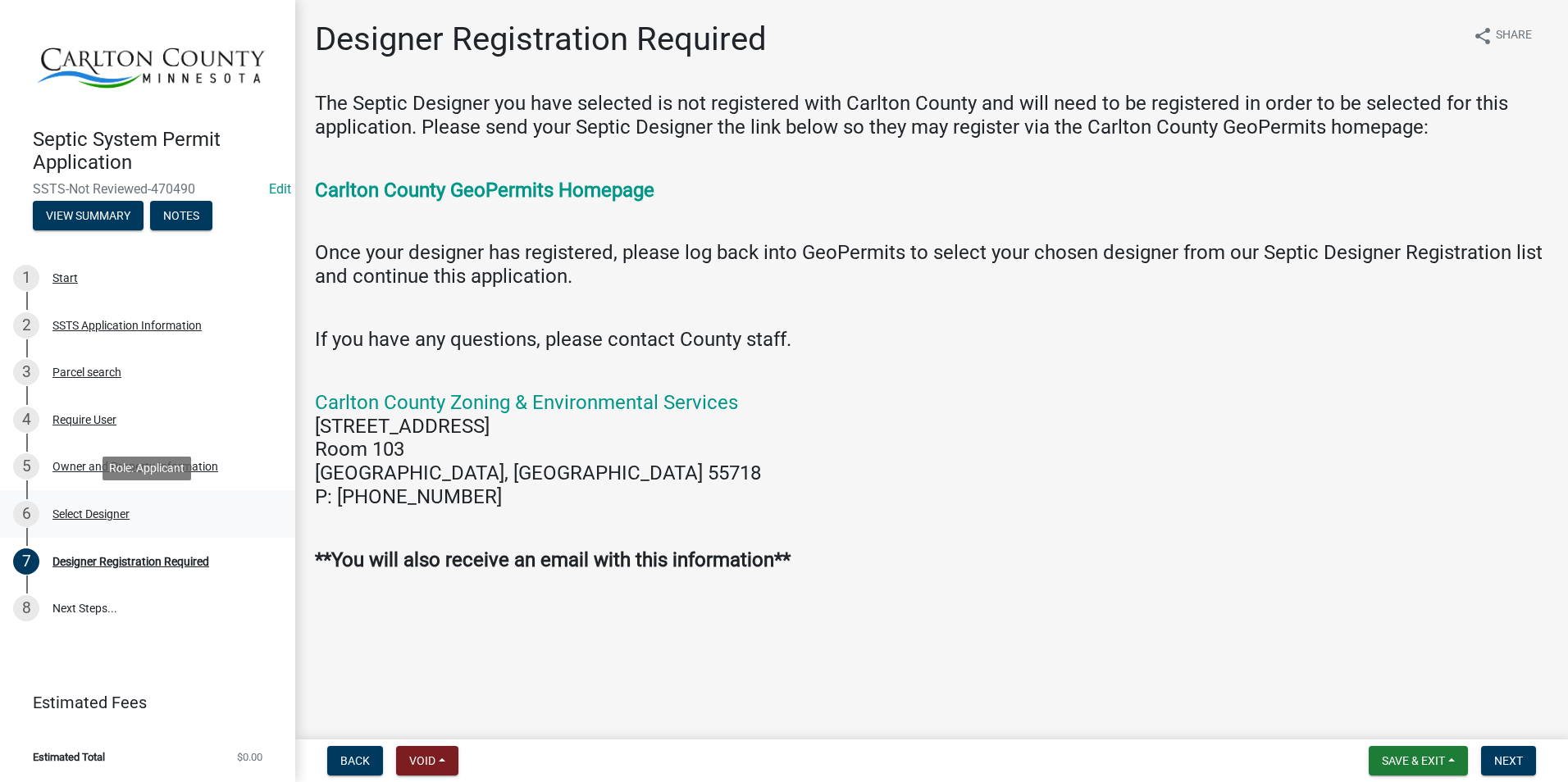
click at [87, 510] on div "Select Designer" at bounding box center [91, 514] width 77 height 12
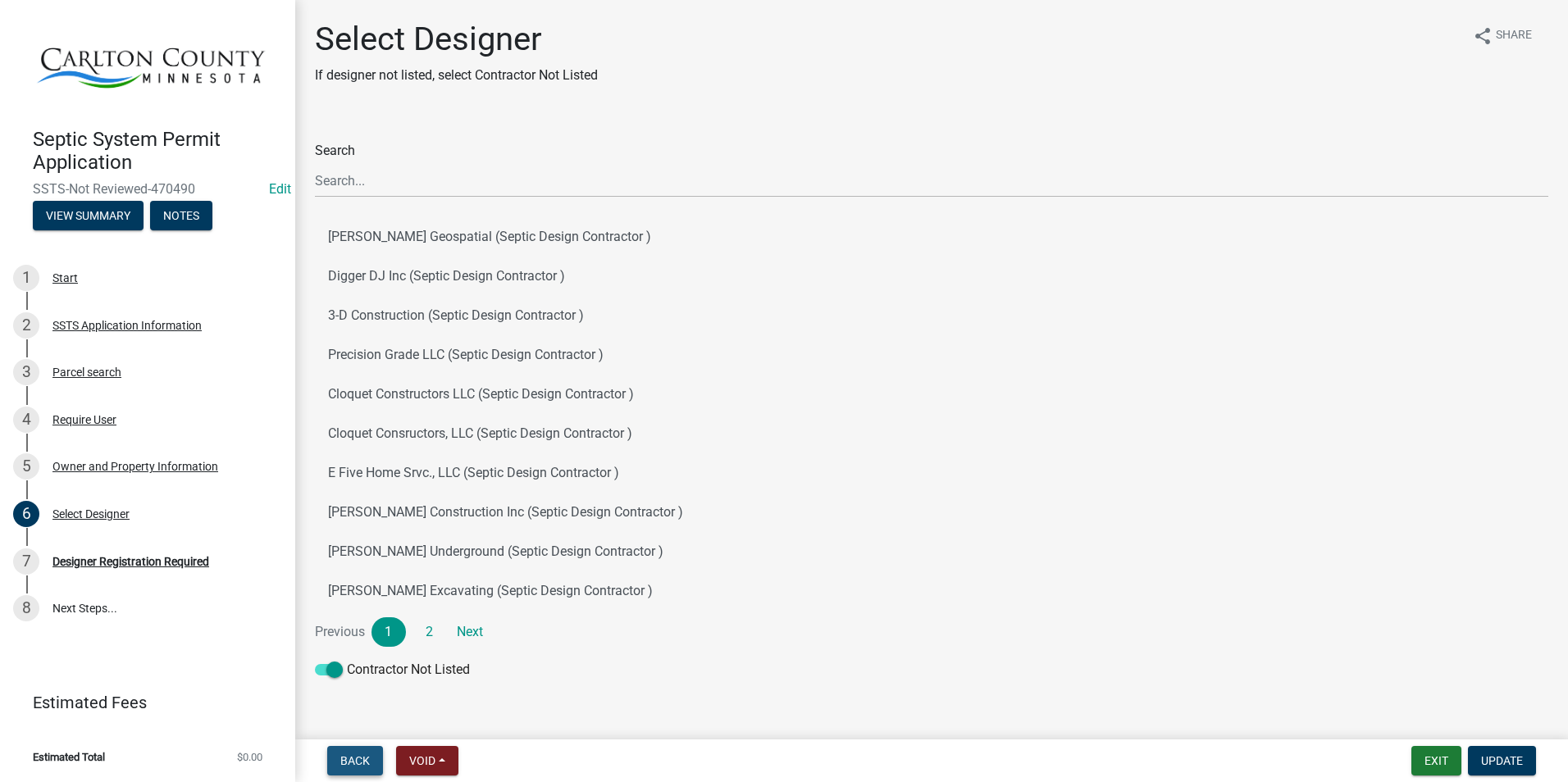
click at [352, 756] on span "Back" at bounding box center [355, 760] width 29 height 13
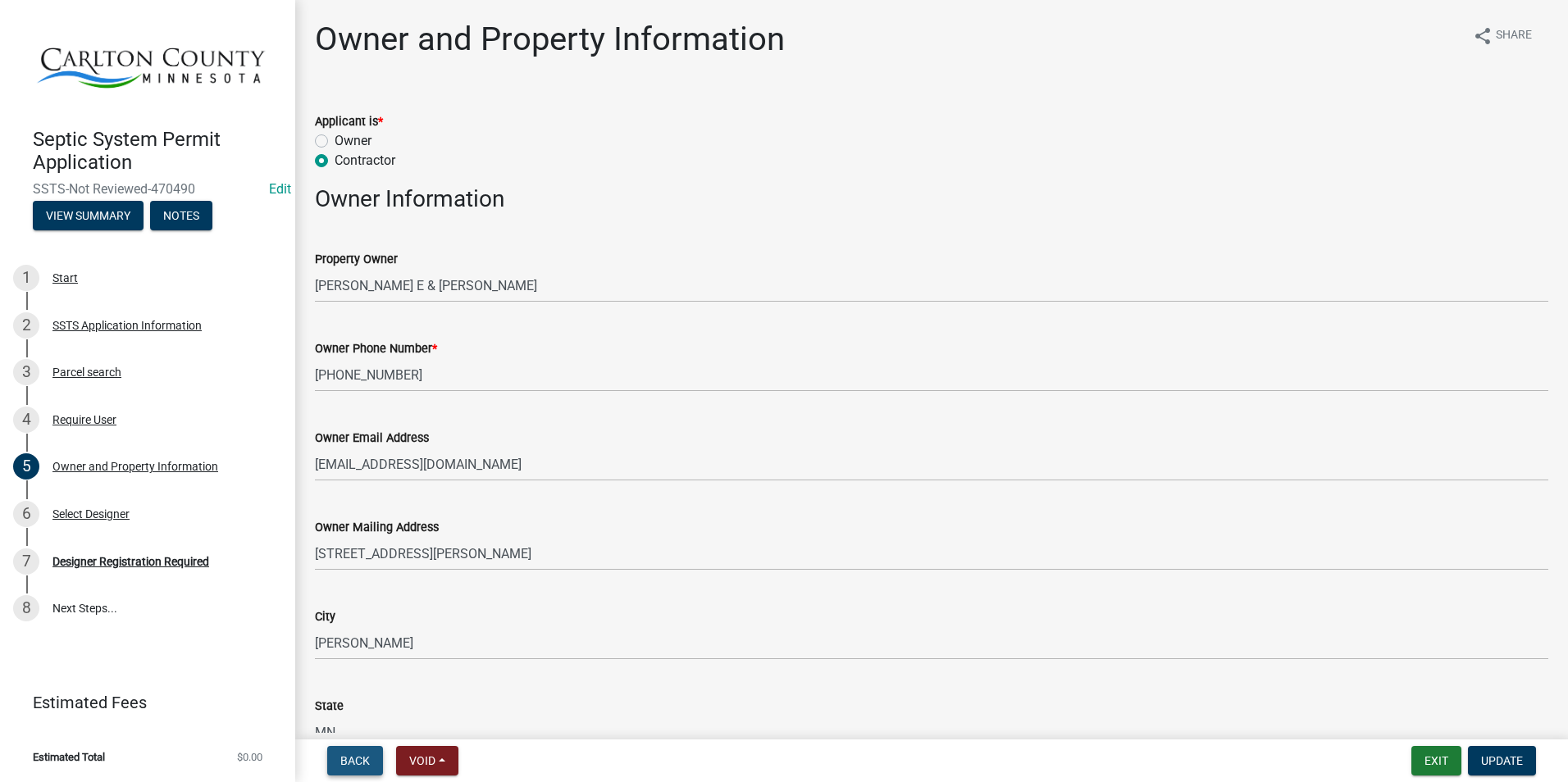
click at [349, 752] on button "Back" at bounding box center [354, 760] width 55 height 29
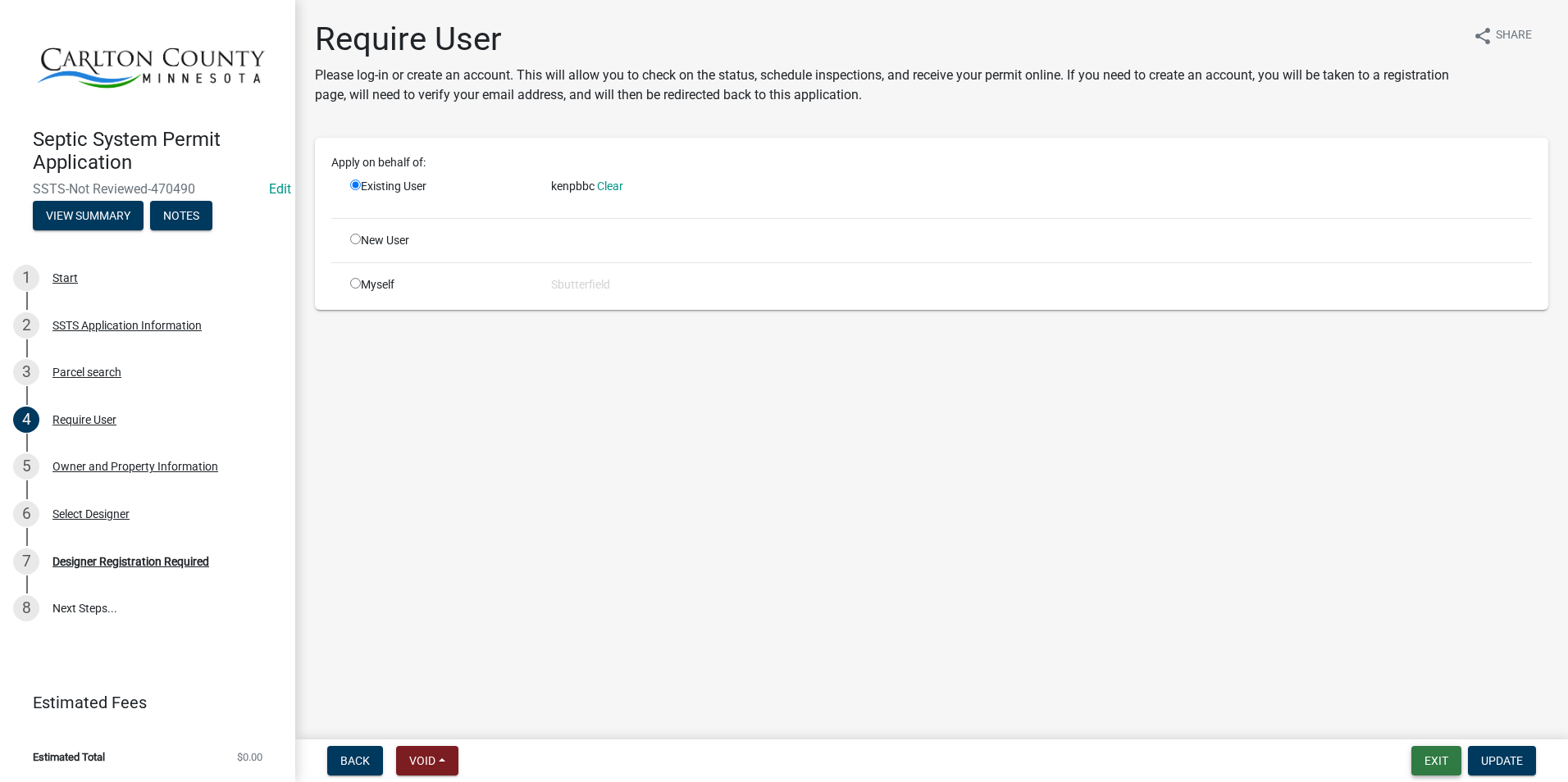
click at [1428, 753] on button "Exit" at bounding box center [1436, 760] width 50 height 29
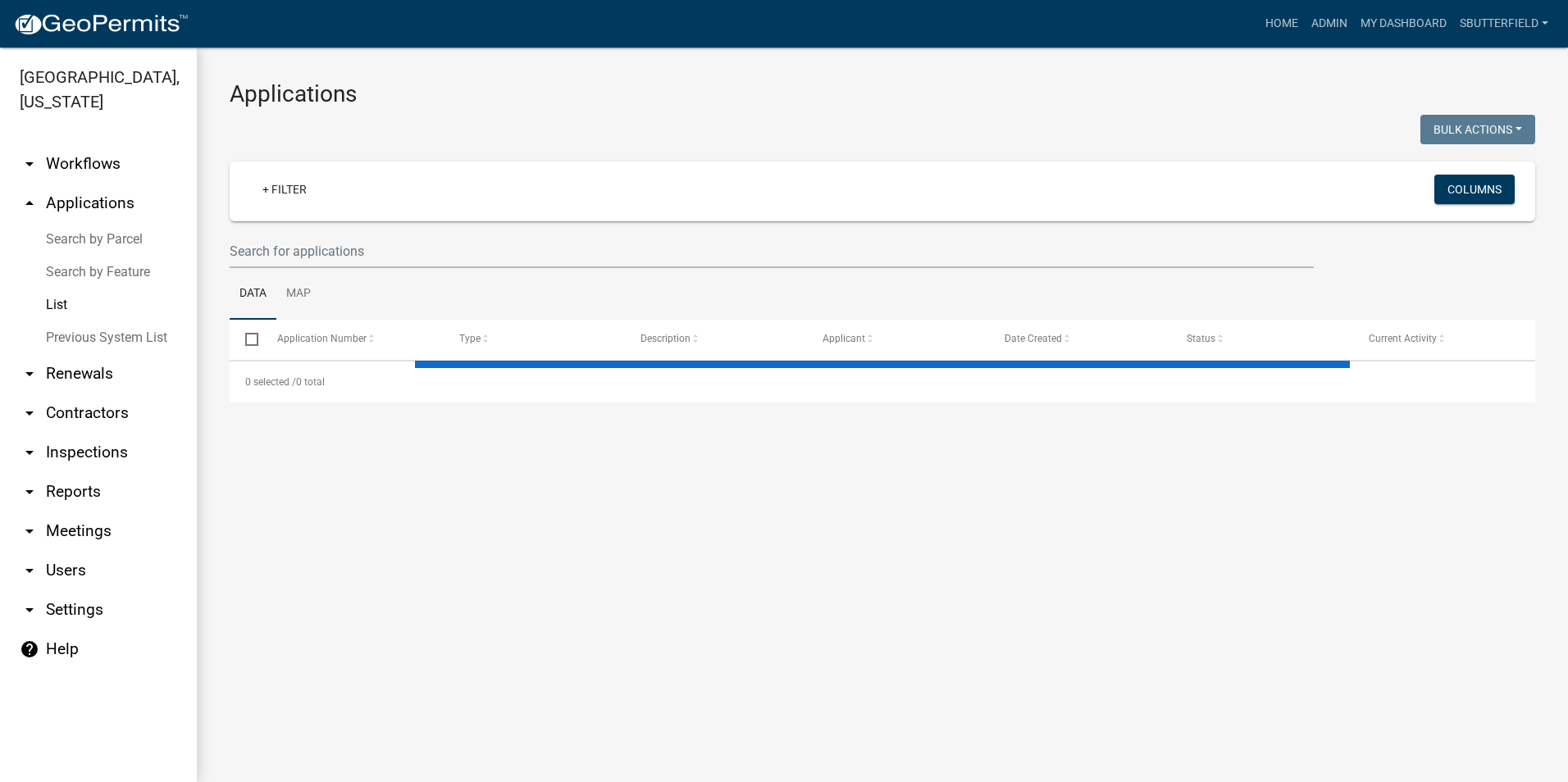
select select "1: 25"
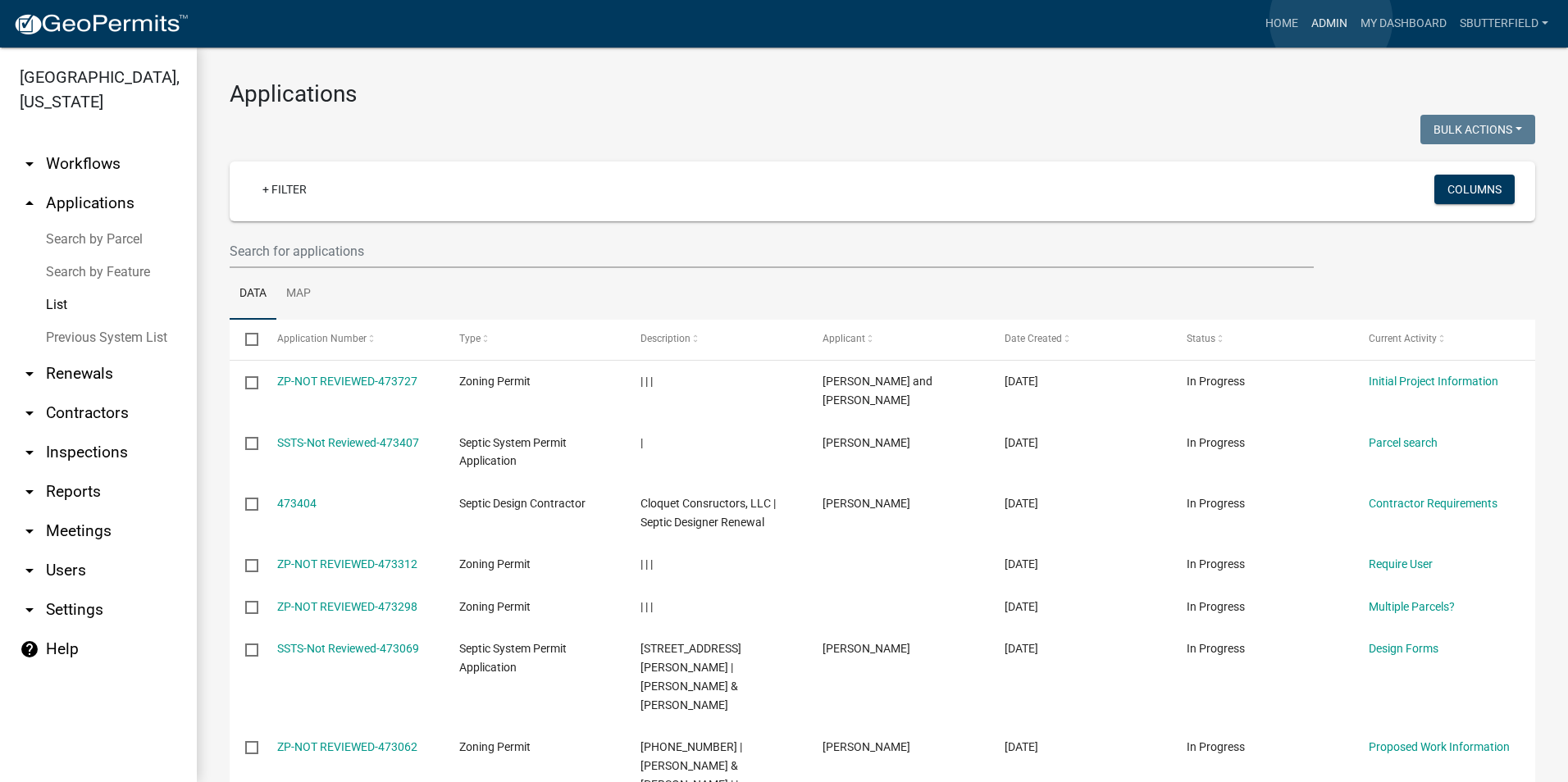
click at [1331, 20] on link "Admin" at bounding box center [1329, 24] width 49 height 31
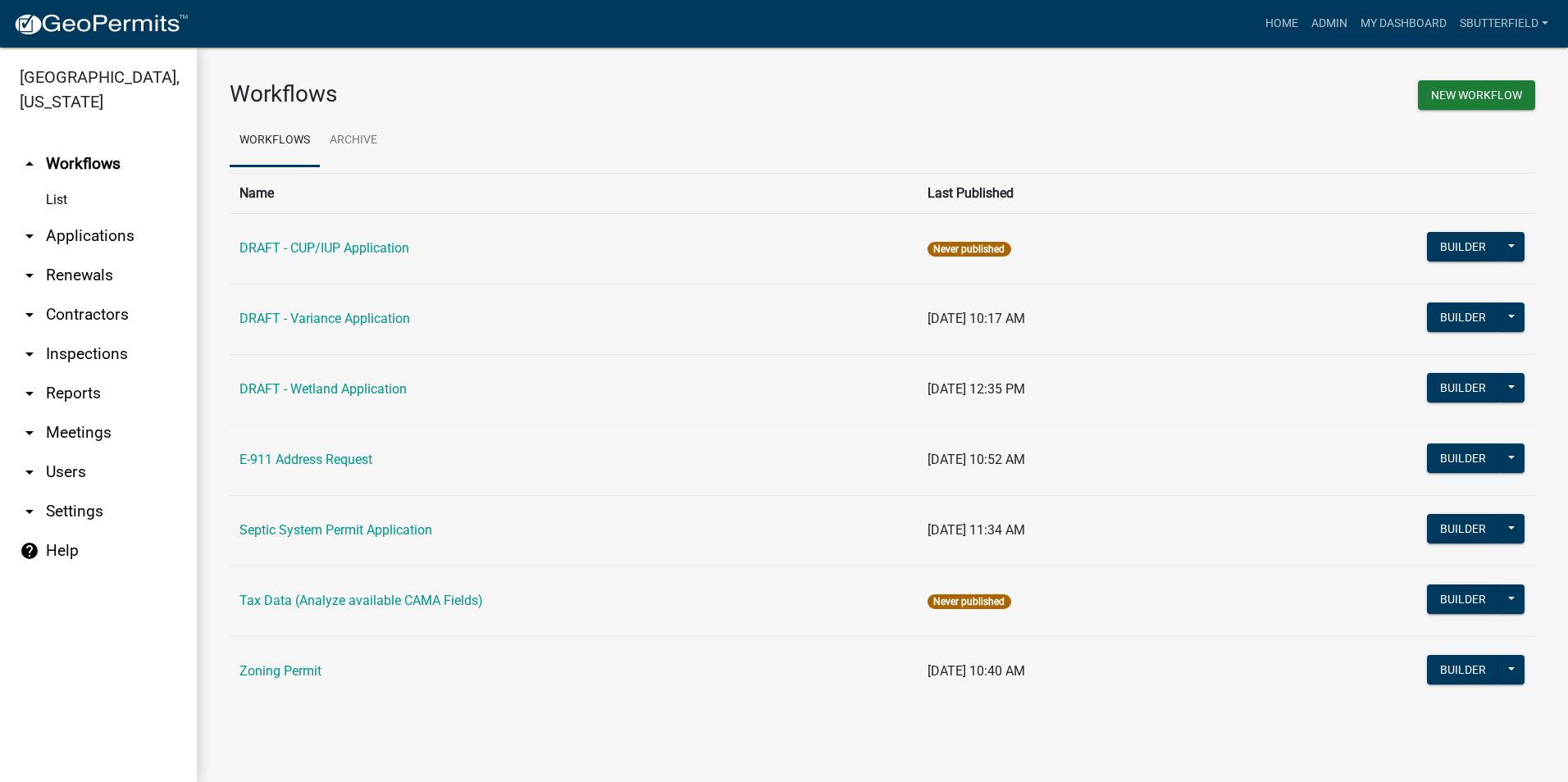
click at [38, 315] on icon "arrow_drop_down" at bounding box center [30, 315] width 20 height 20
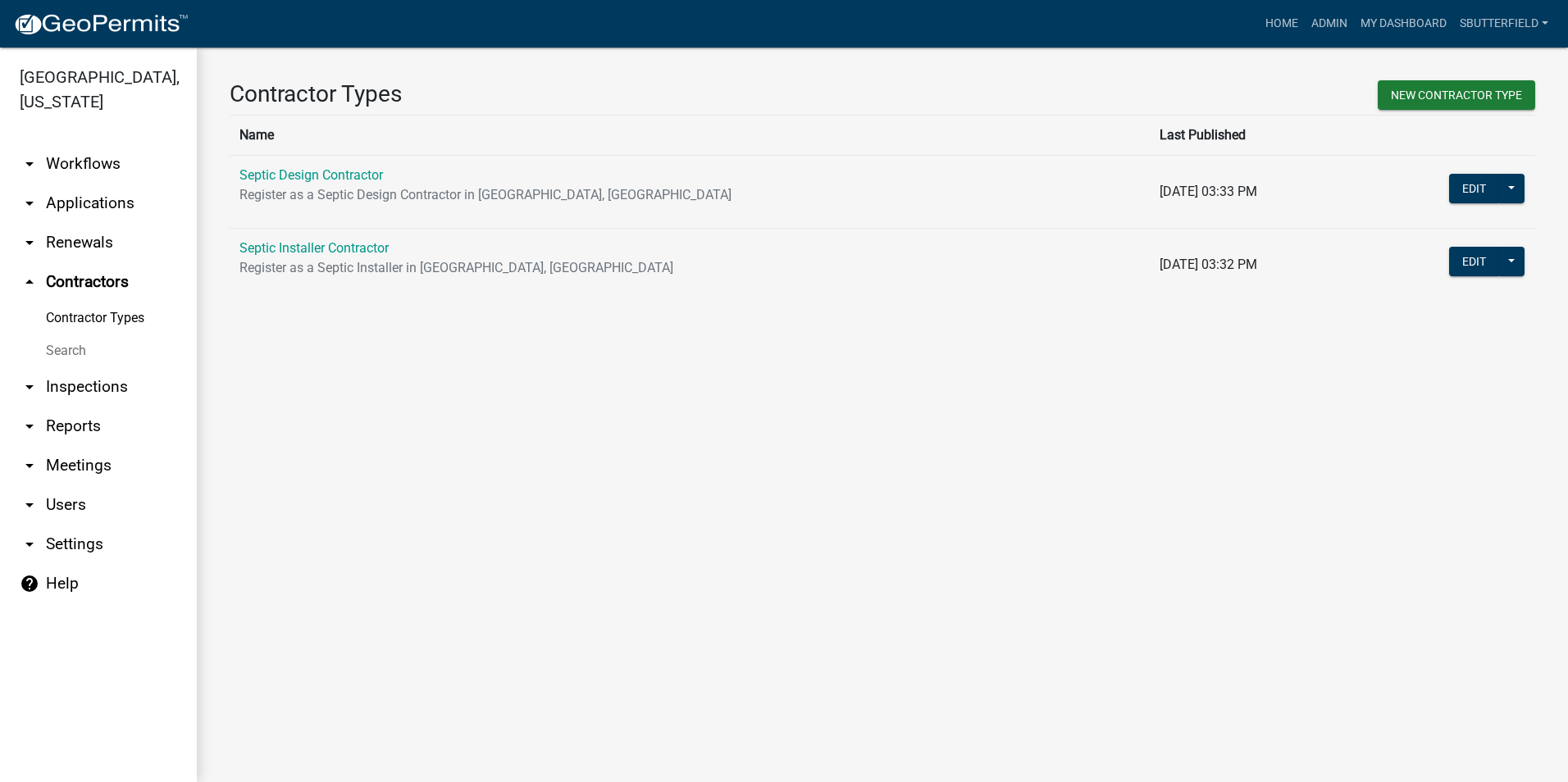
click at [66, 350] on link "Search" at bounding box center [98, 351] width 197 height 33
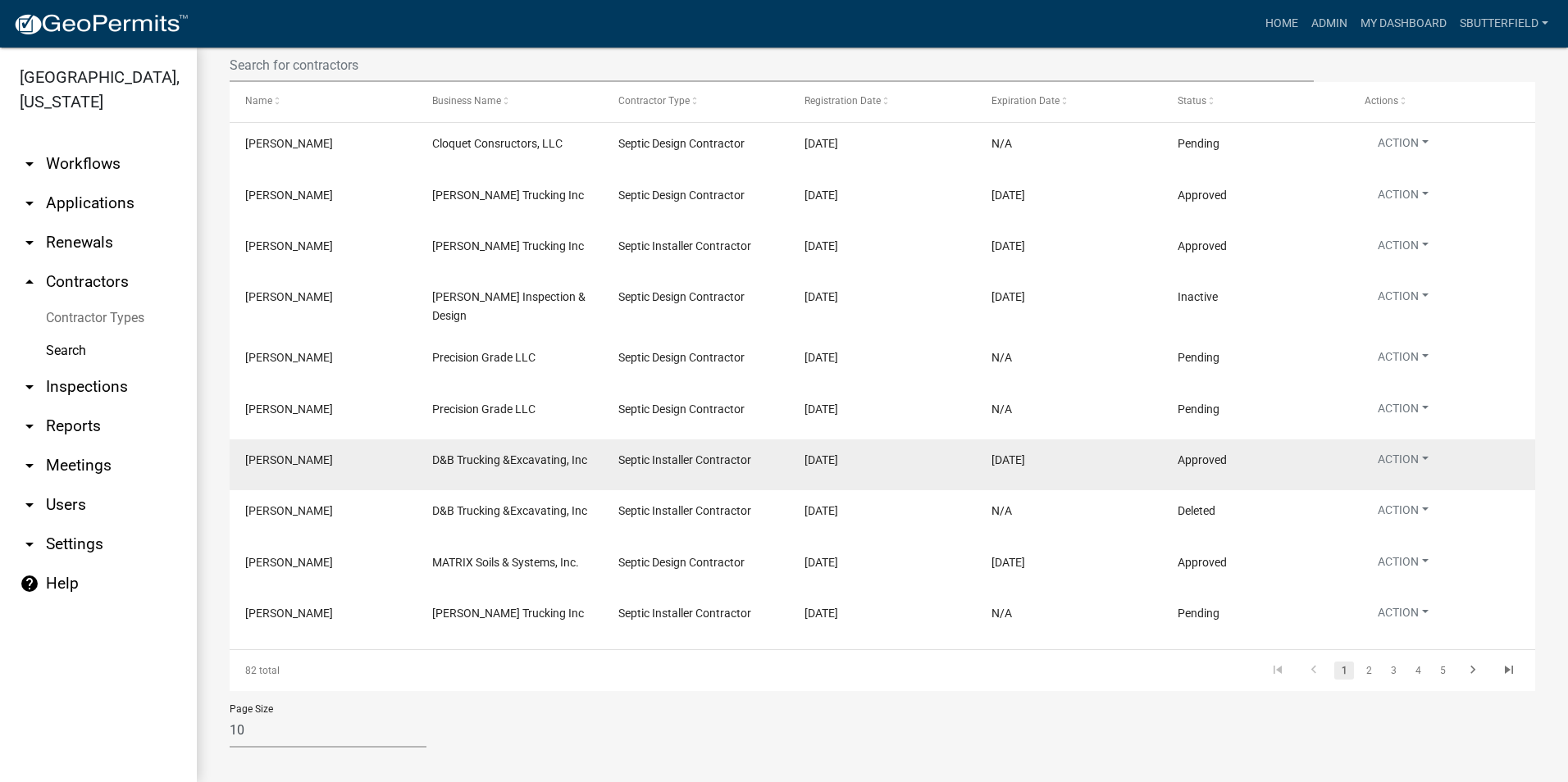
scroll to position [197, 0]
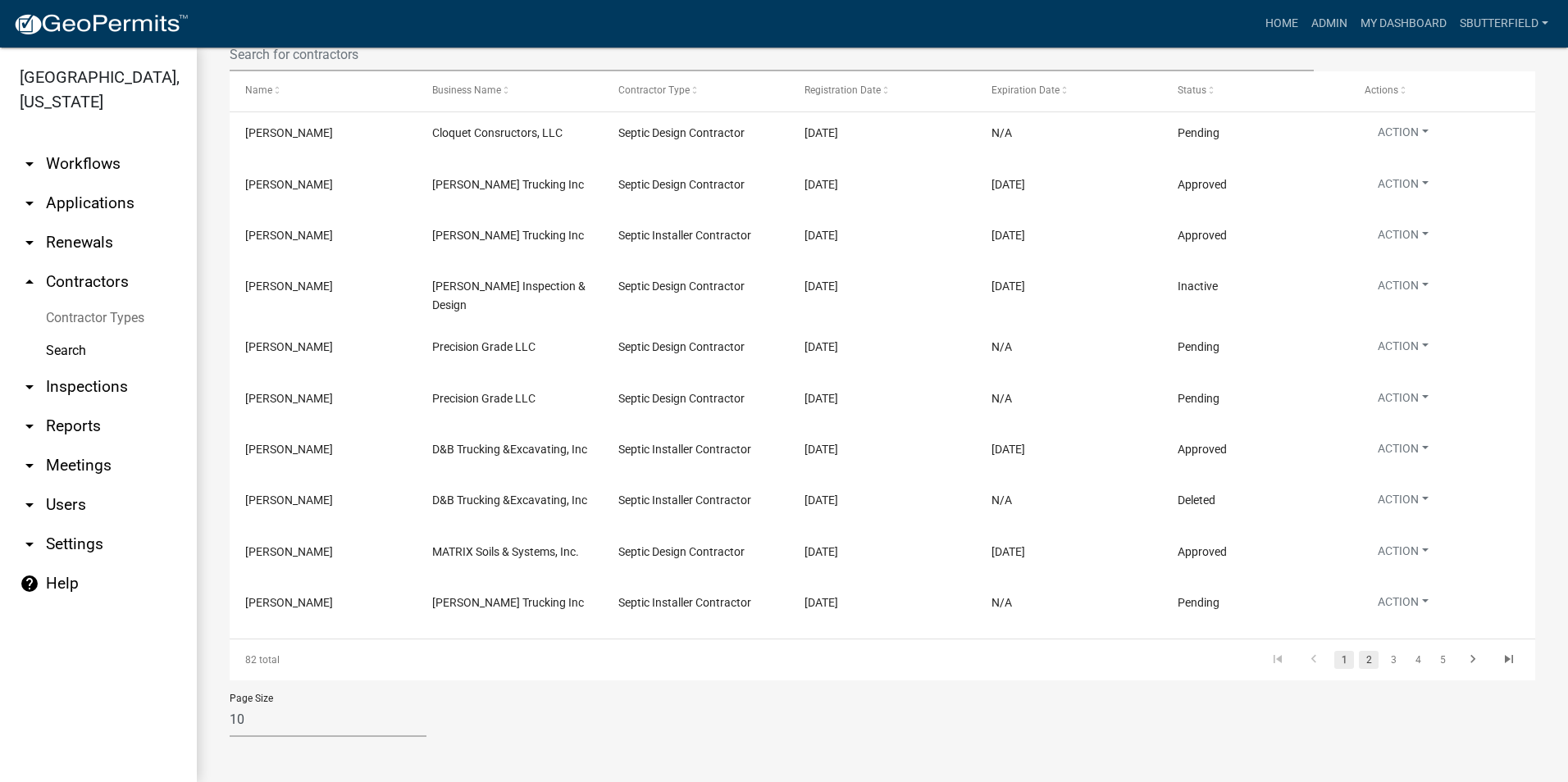
click at [1360, 665] on link "2" at bounding box center [1369, 660] width 20 height 18
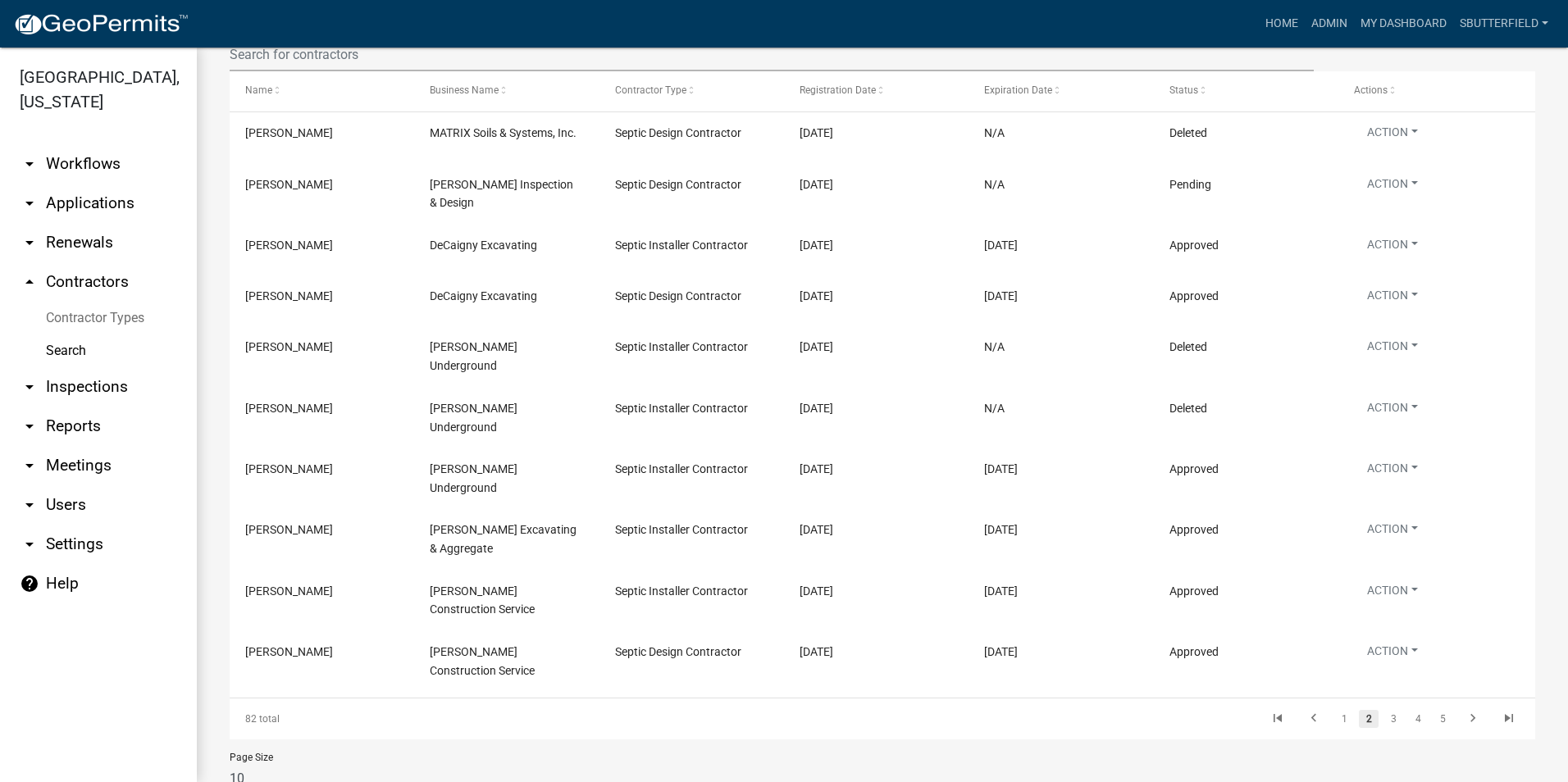
click at [1360, 710] on link "2" at bounding box center [1369, 719] width 20 height 18
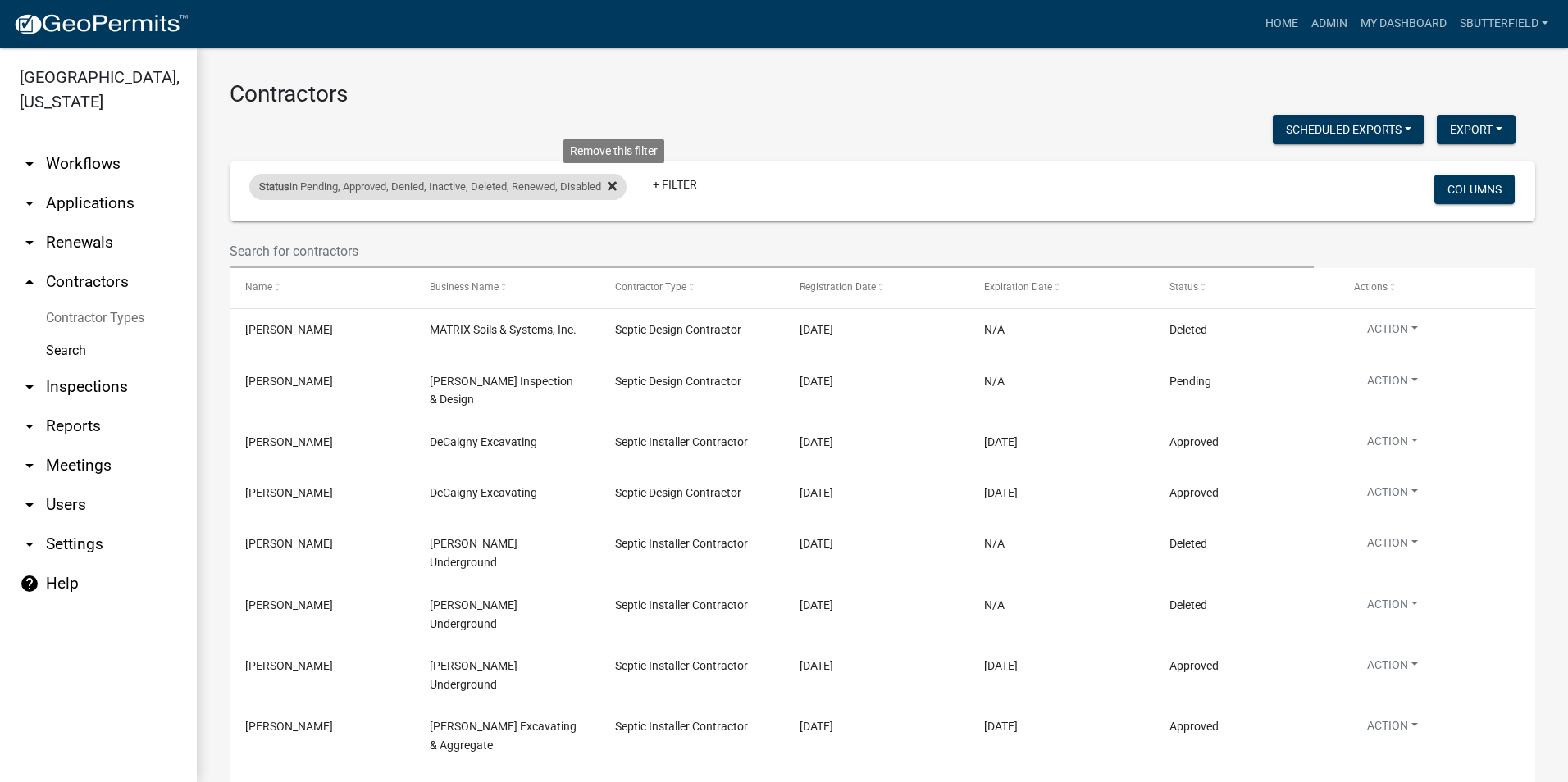
click at [617, 182] on icon at bounding box center [612, 186] width 9 height 13
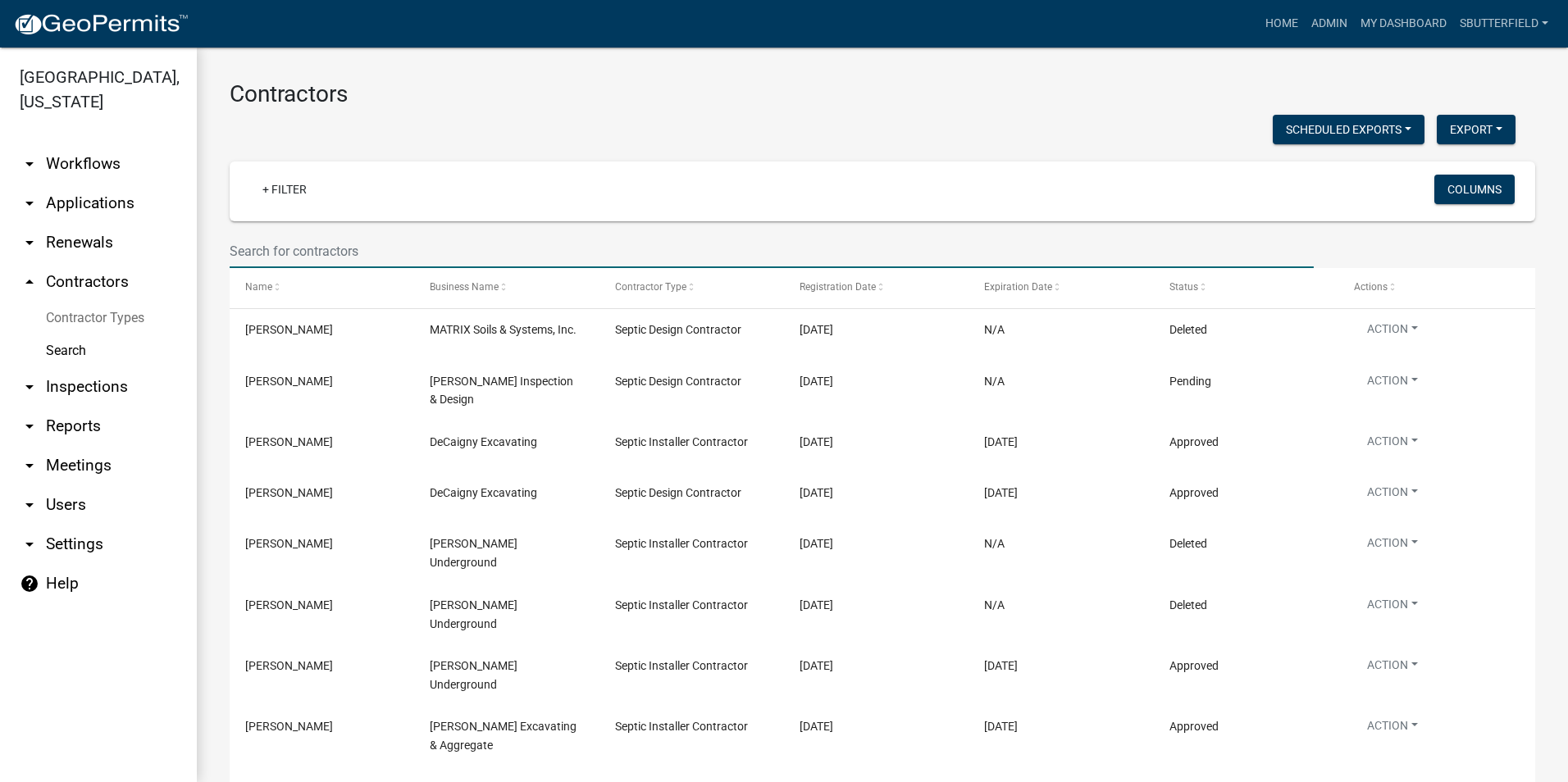
click at [284, 247] on input "text" at bounding box center [771, 251] width 1084 height 34
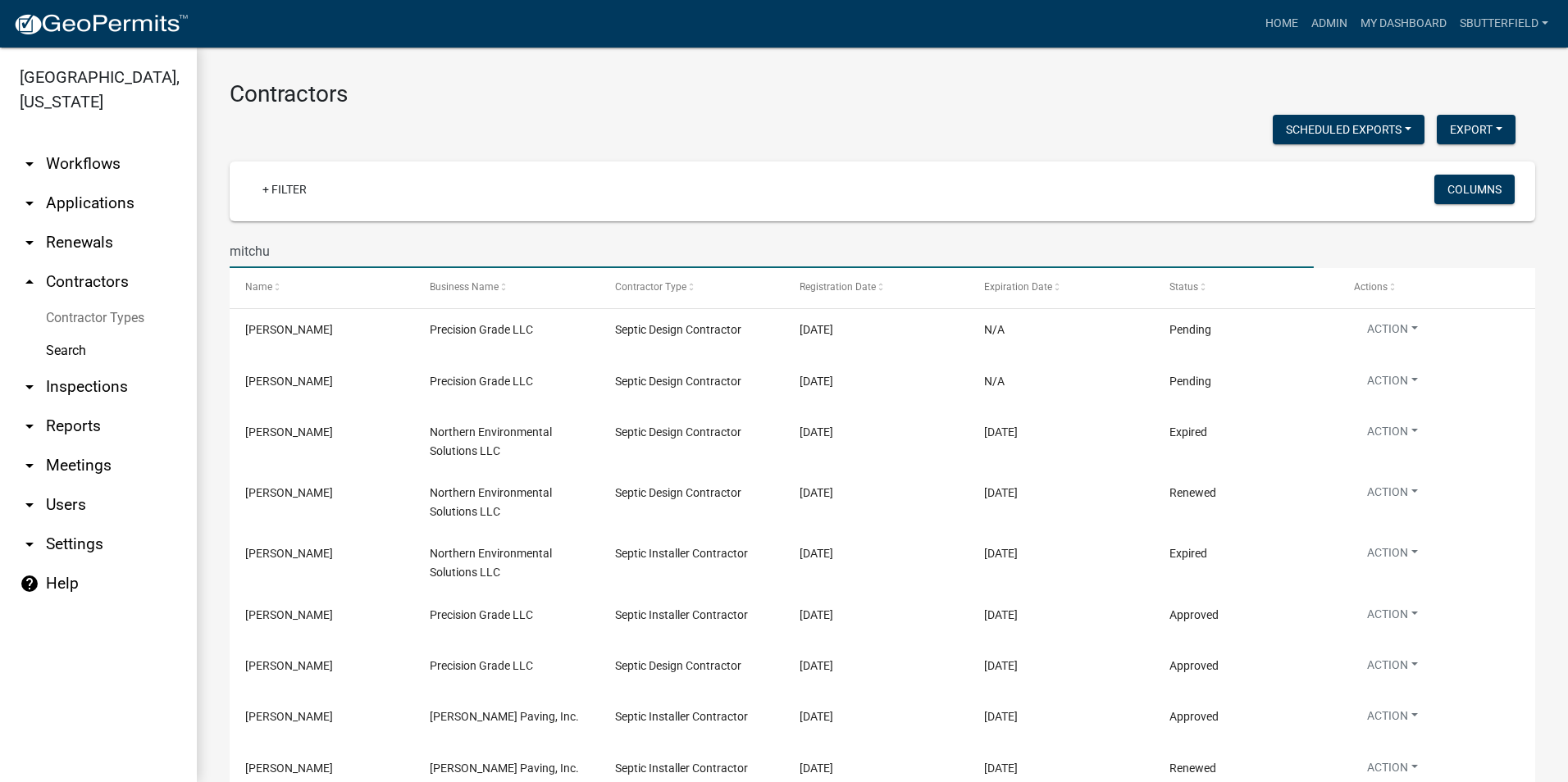
type input "[PERSON_NAME]"
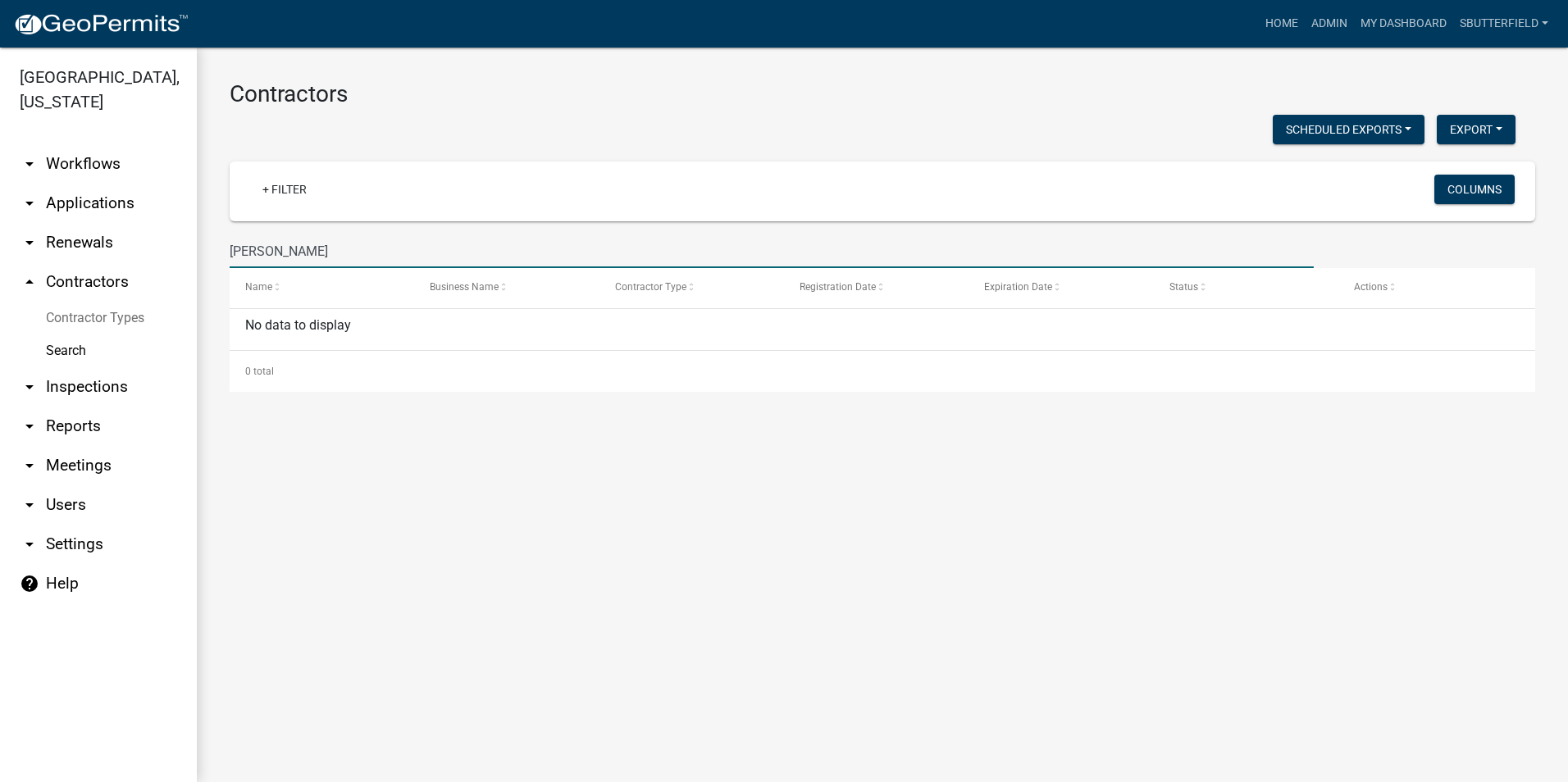
drag, startPoint x: 296, startPoint y: 241, endPoint x: 217, endPoint y: 241, distance: 79.0
click at [217, 241] on div "[PERSON_NAME]" at bounding box center [771, 251] width 1108 height 34
